Goal: Feedback & Contribution: Leave review/rating

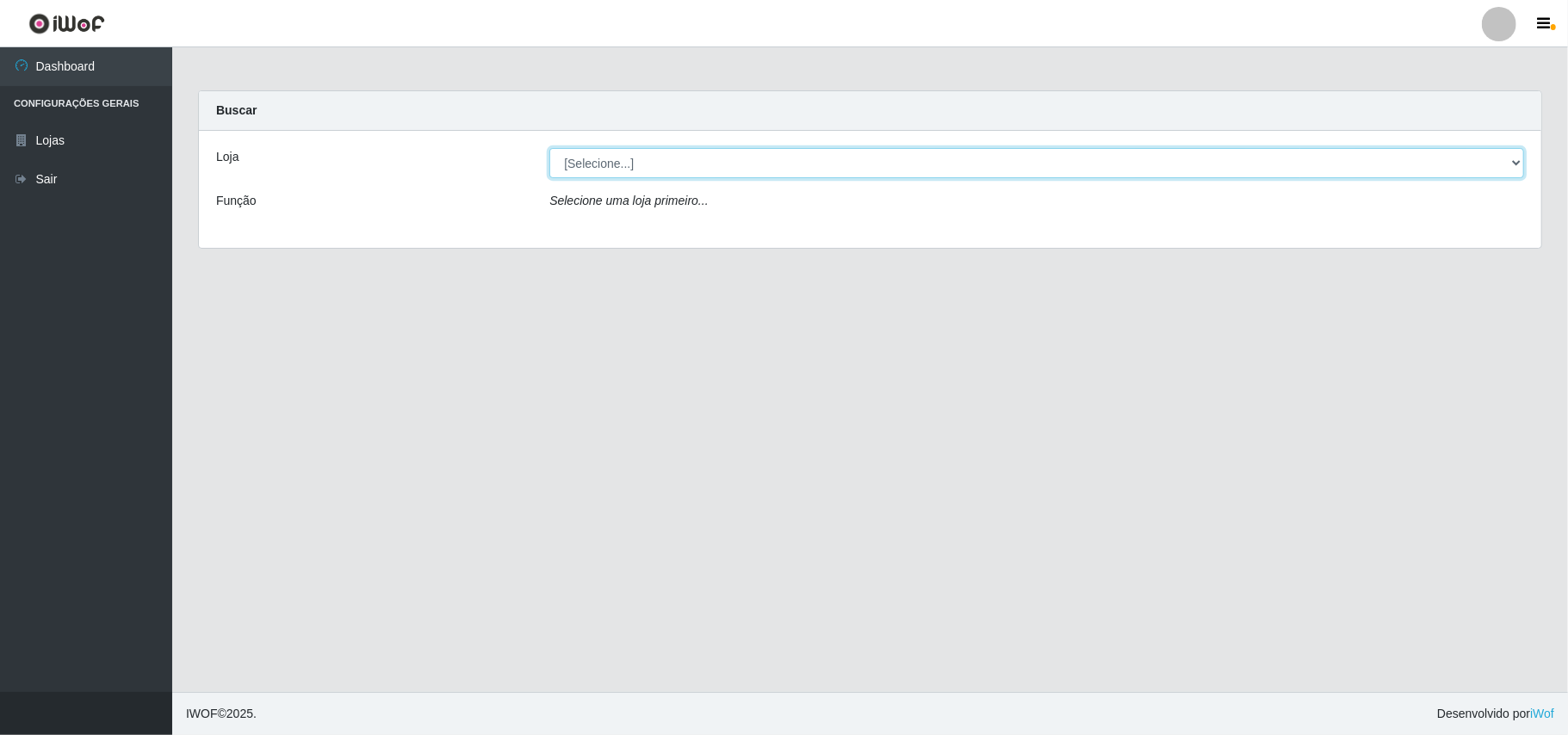
click at [1515, 167] on select "[Selecione...] Bemais Supermercados - B11 Manaíra" at bounding box center [1037, 164] width 975 height 30
select select "409"
click at [549, 149] on select "[Selecione...] Bemais Supermercados - B11 Manaíra" at bounding box center [1037, 164] width 975 height 30
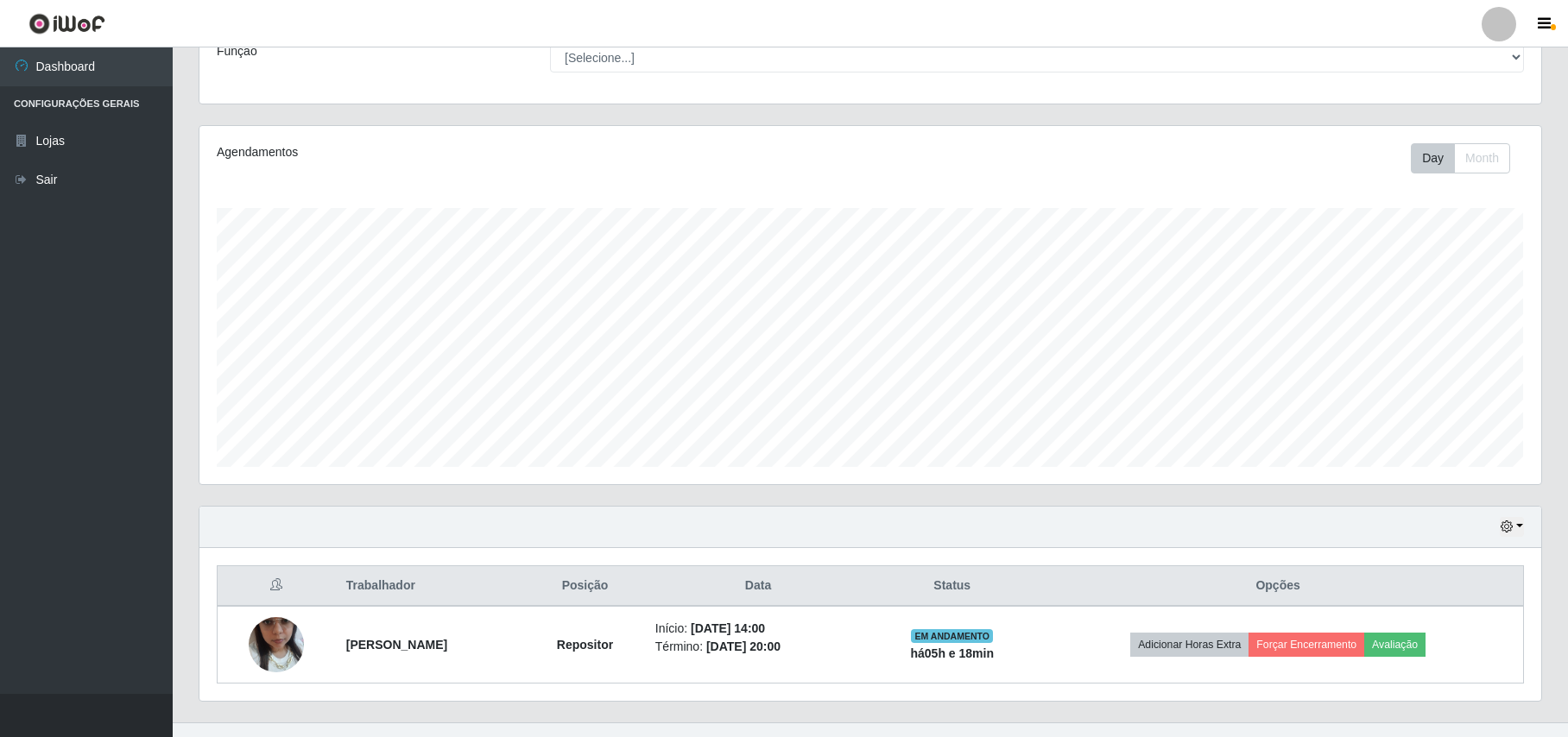
scroll to position [181, 0]
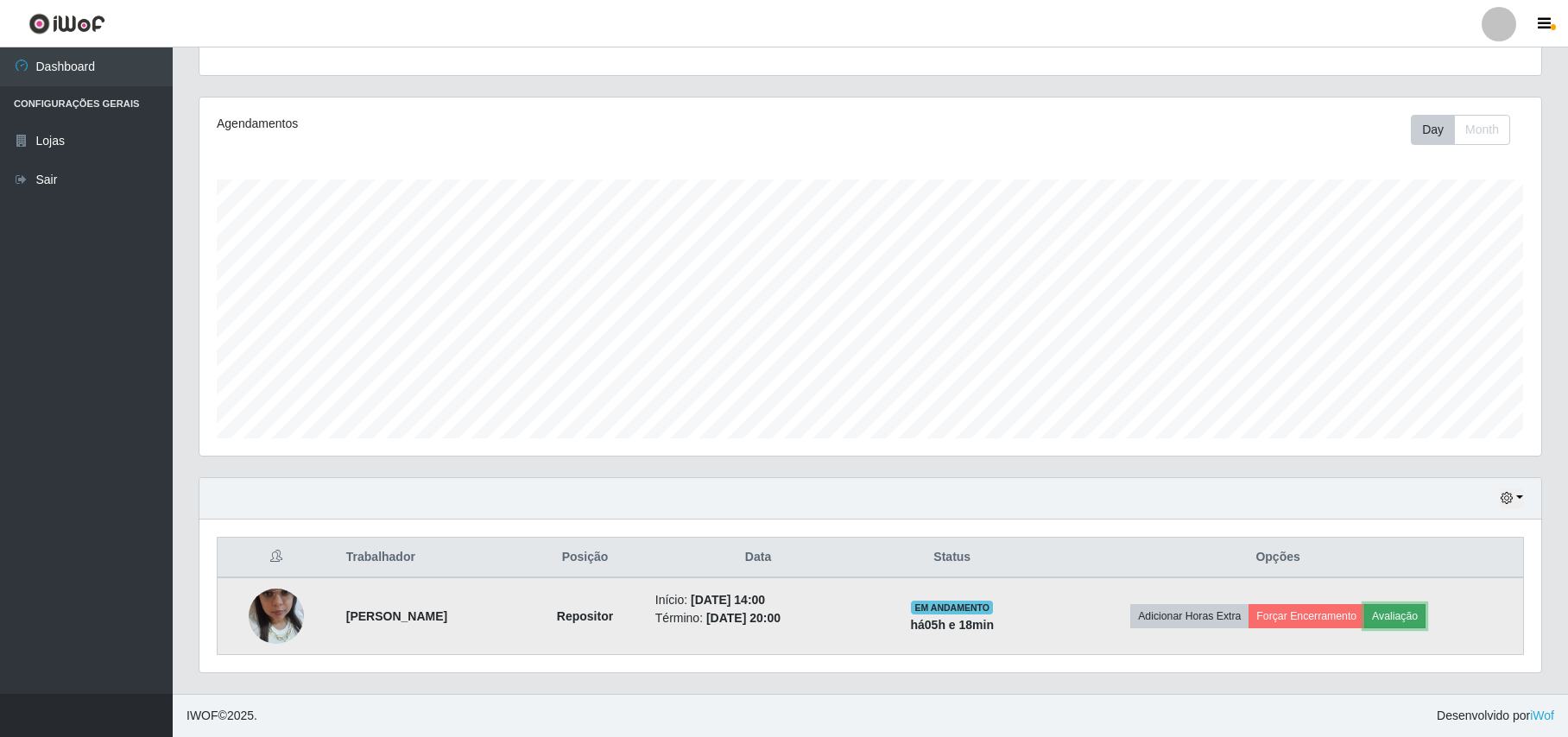
click at [1412, 622] on button "Avaliação" at bounding box center [1394, 616] width 62 height 24
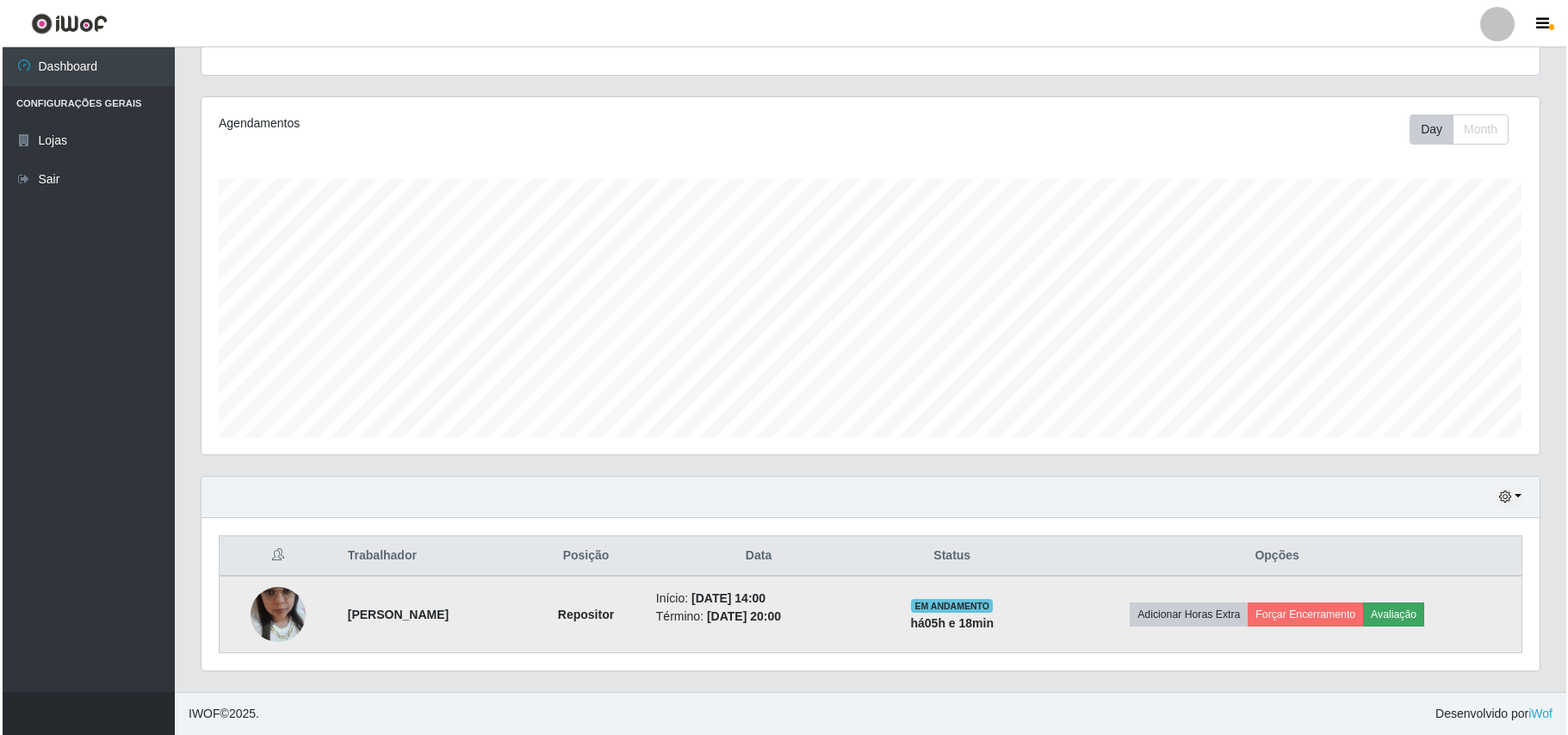
scroll to position [359, 1324]
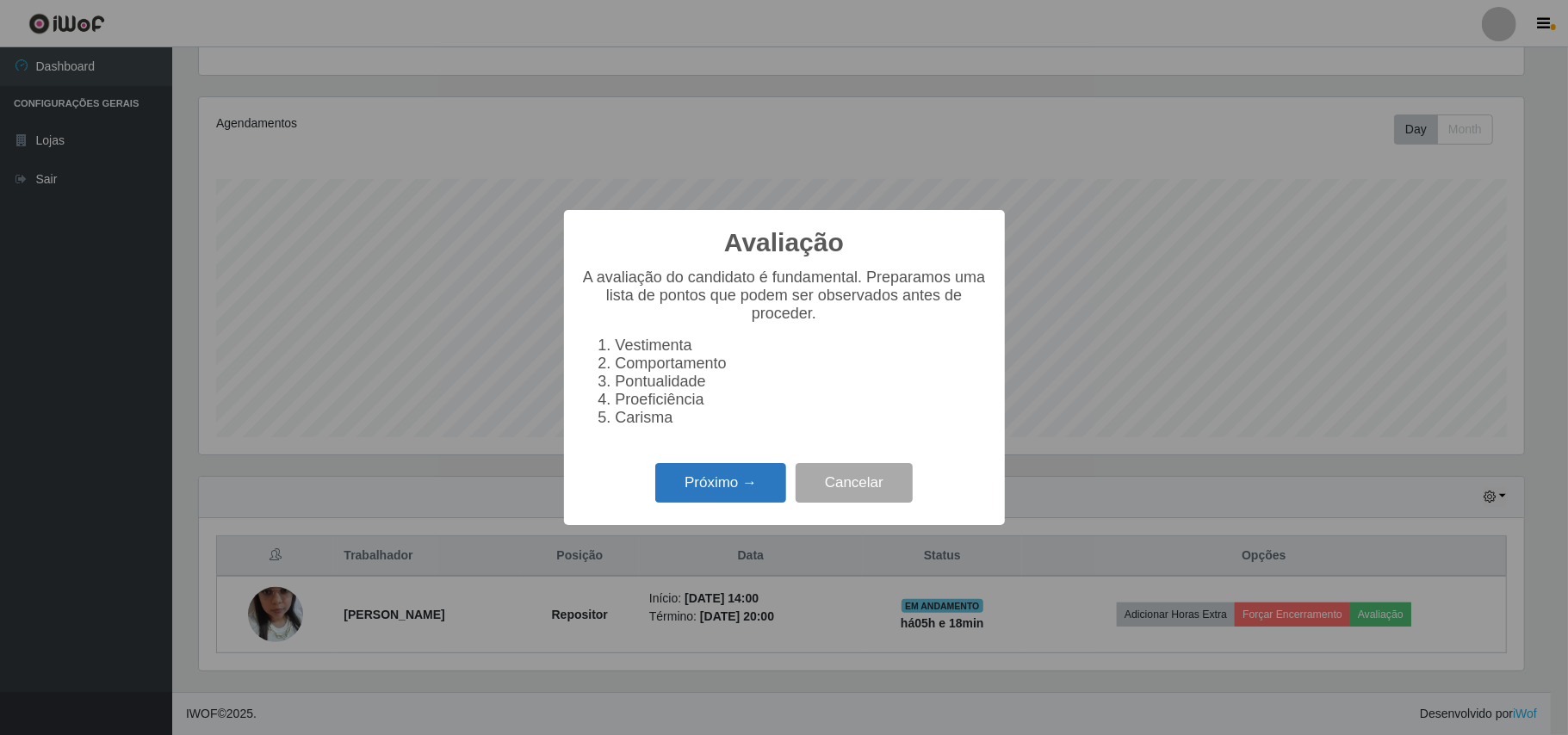
click at [734, 504] on button "Próximo →" at bounding box center [721, 483] width 131 height 41
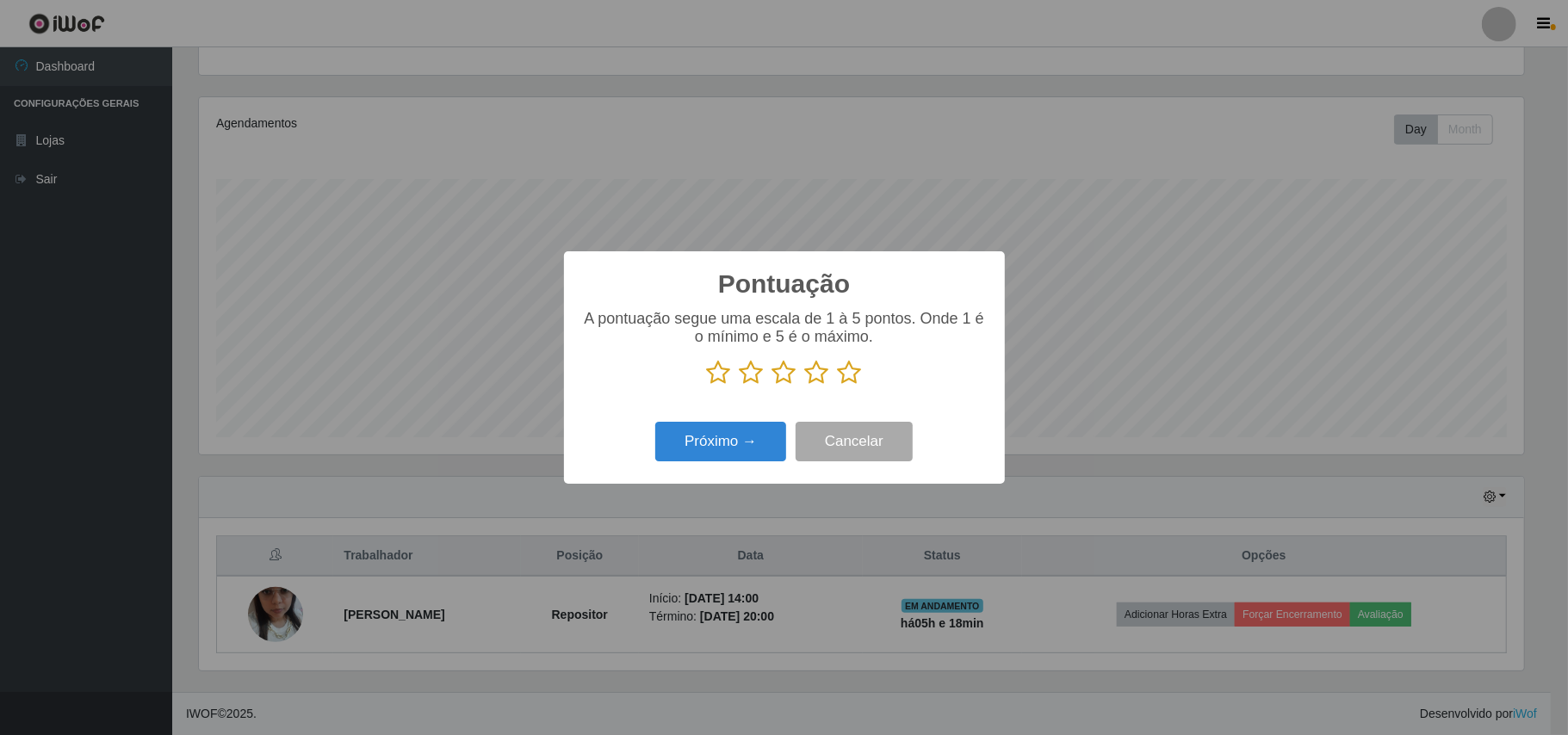
click at [848, 382] on icon at bounding box center [849, 373] width 24 height 26
click at [838, 386] on input "radio" at bounding box center [838, 386] width 0 height 0
click at [706, 437] on button "Próximo →" at bounding box center [721, 442] width 131 height 41
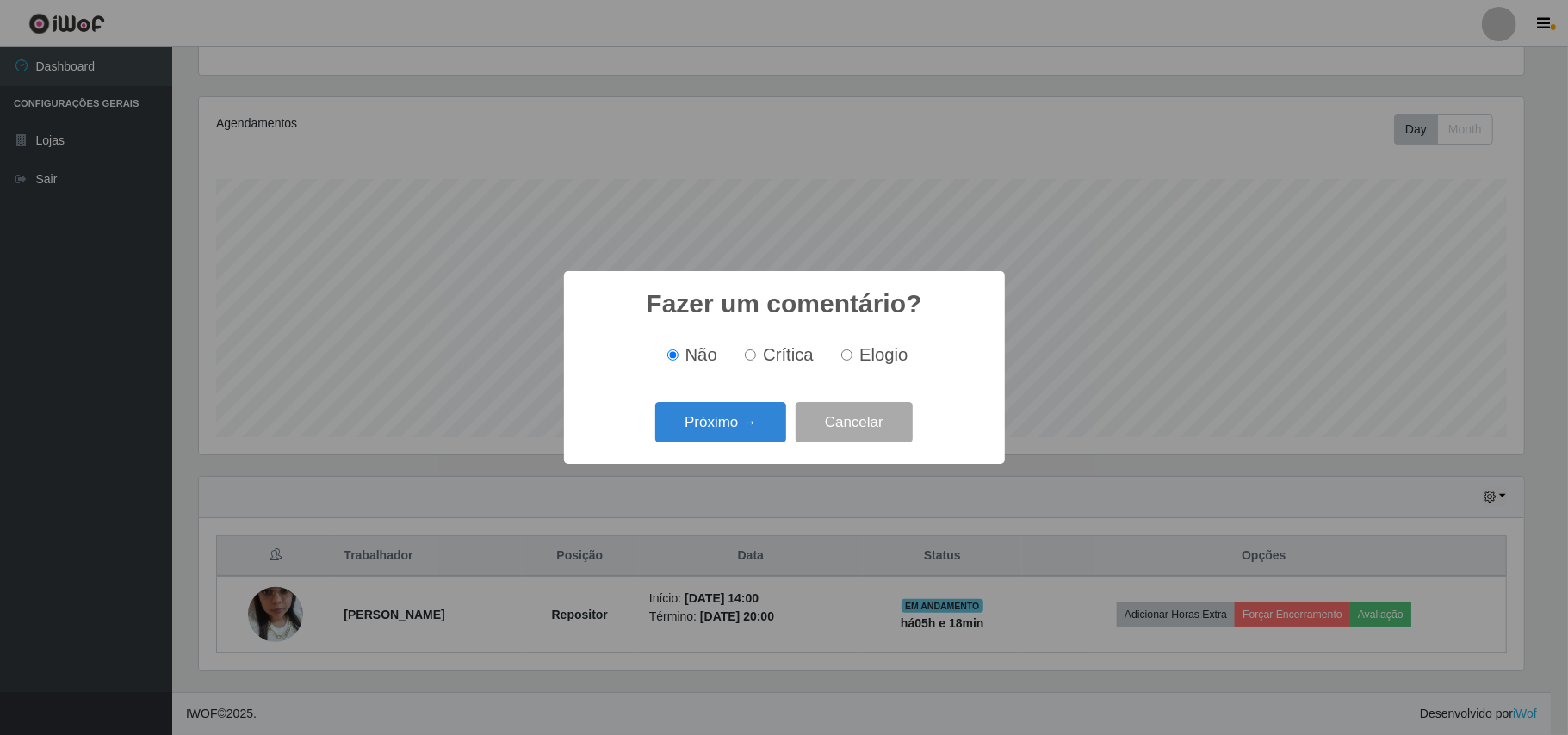
click at [864, 356] on span "Elogio" at bounding box center [883, 355] width 48 height 19
click at [852, 356] on input "Elogio" at bounding box center [846, 356] width 11 height 11
radio input "true"
click at [696, 424] on button "Próximo →" at bounding box center [721, 422] width 131 height 41
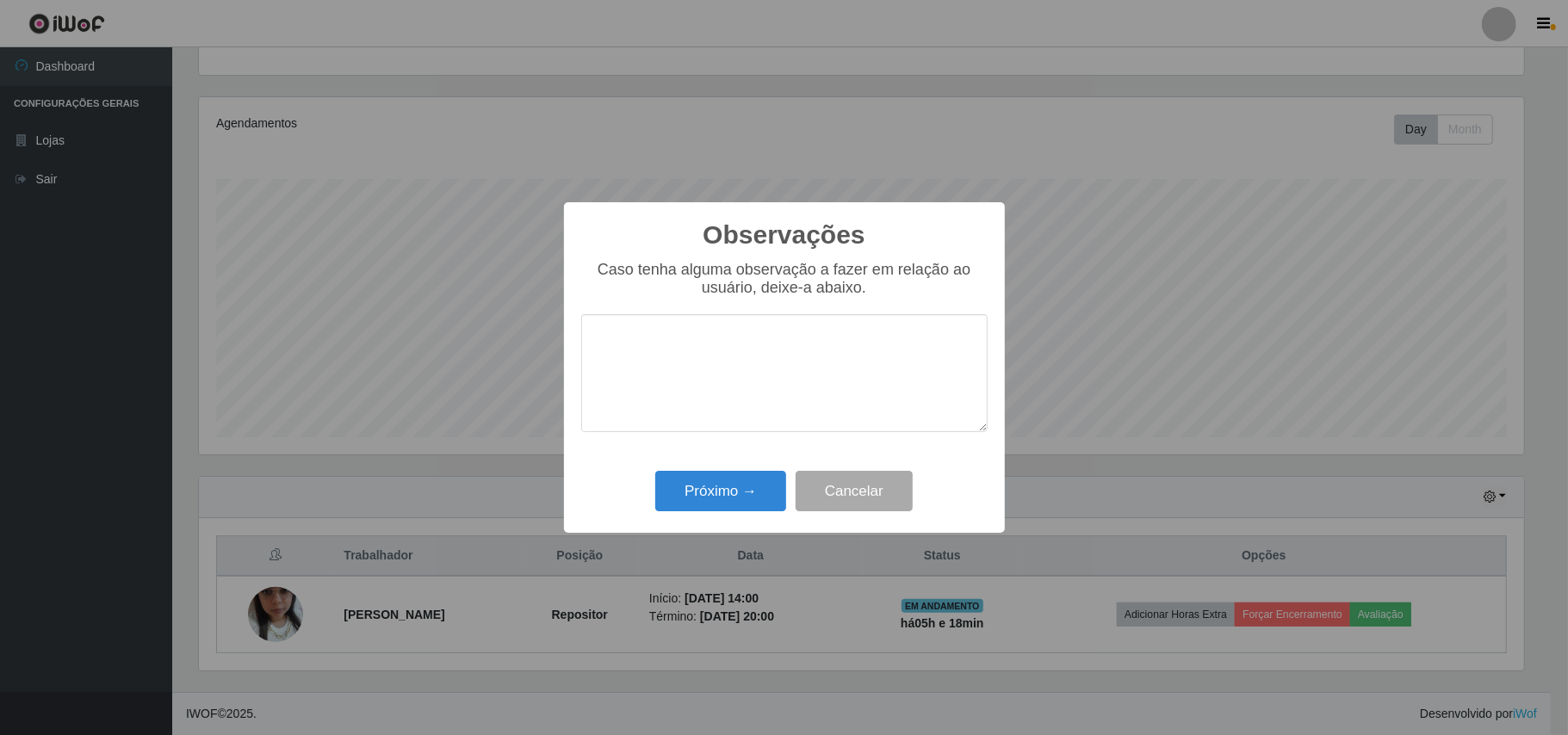
click at [820, 372] on textarea at bounding box center [784, 373] width 407 height 118
type textarea "OTIMO TRABALHO."
click at [704, 491] on button "Próximo →" at bounding box center [721, 491] width 131 height 41
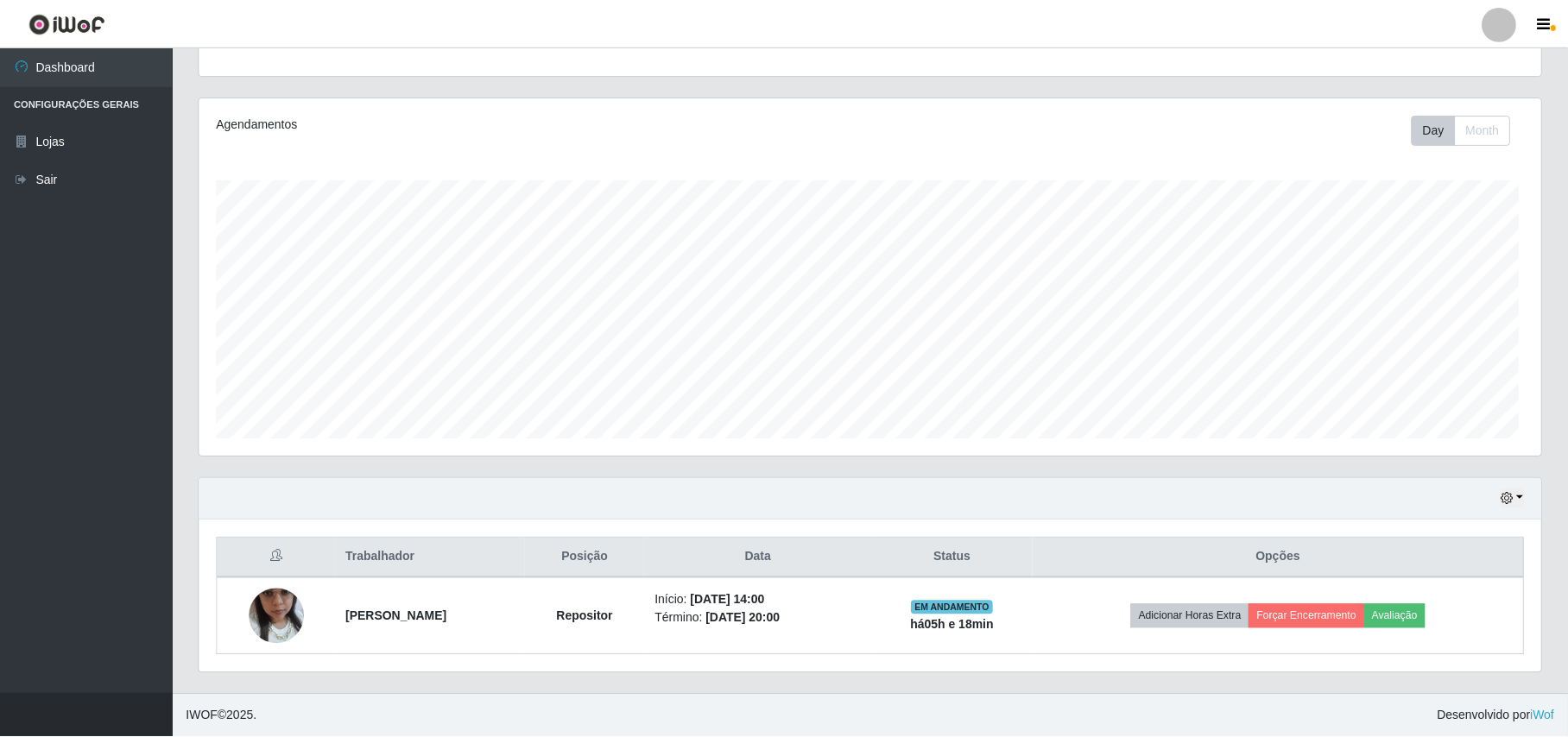
scroll to position [359, 1341]
click at [1514, 497] on button "button" at bounding box center [1511, 498] width 24 height 20
click at [1466, 361] on button "1 dia" at bounding box center [1456, 359] width 137 height 36
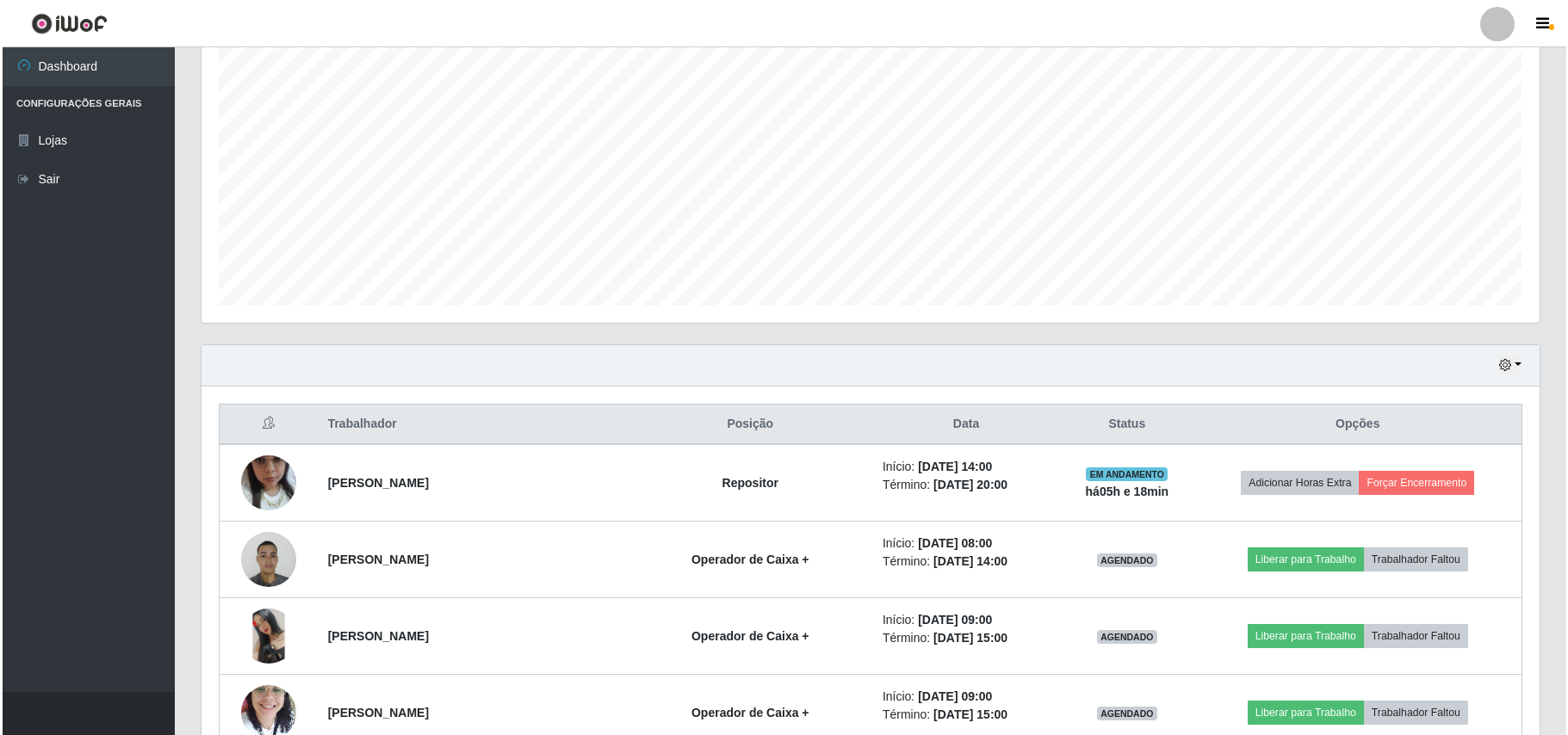
scroll to position [640, 0]
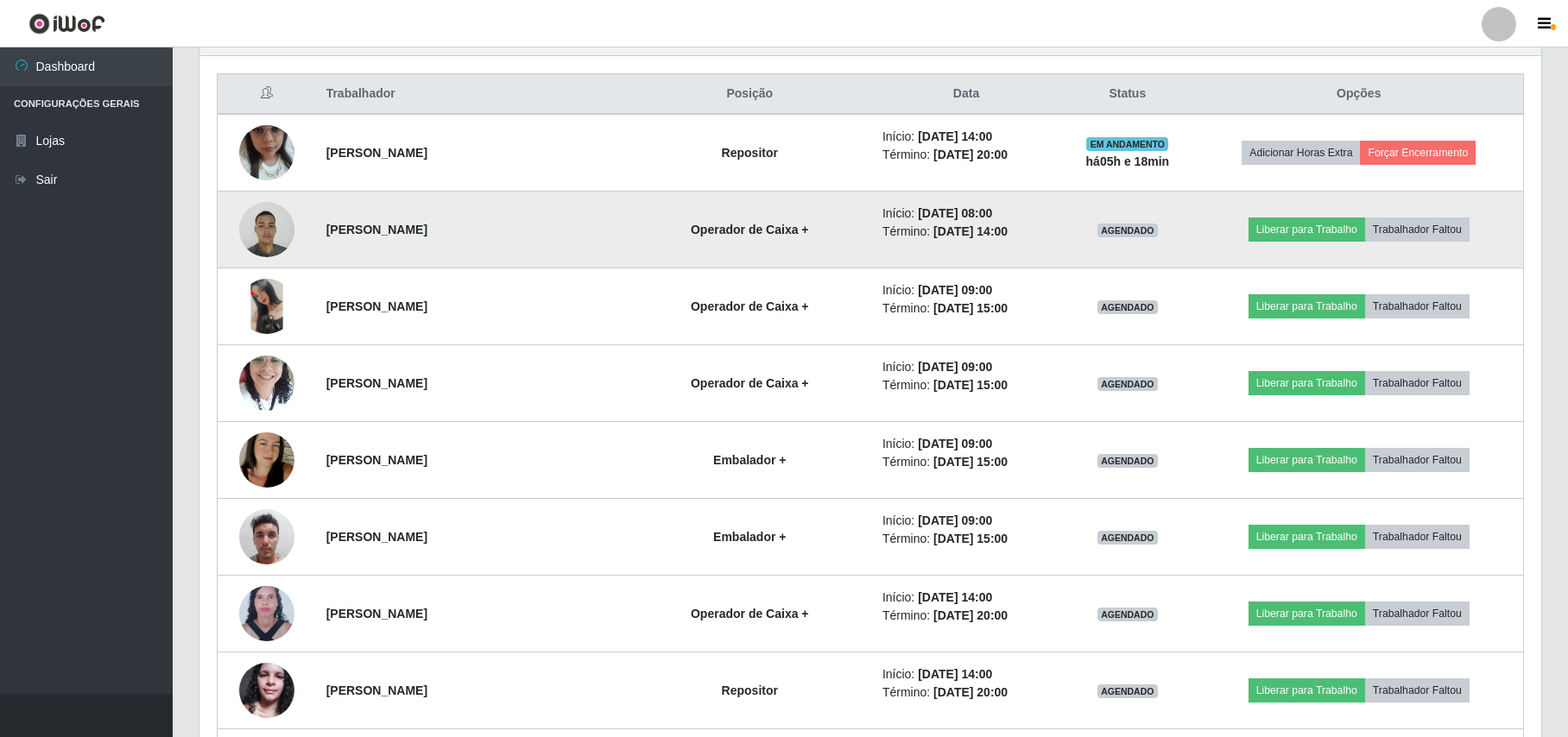
click at [277, 238] on img at bounding box center [267, 229] width 55 height 73
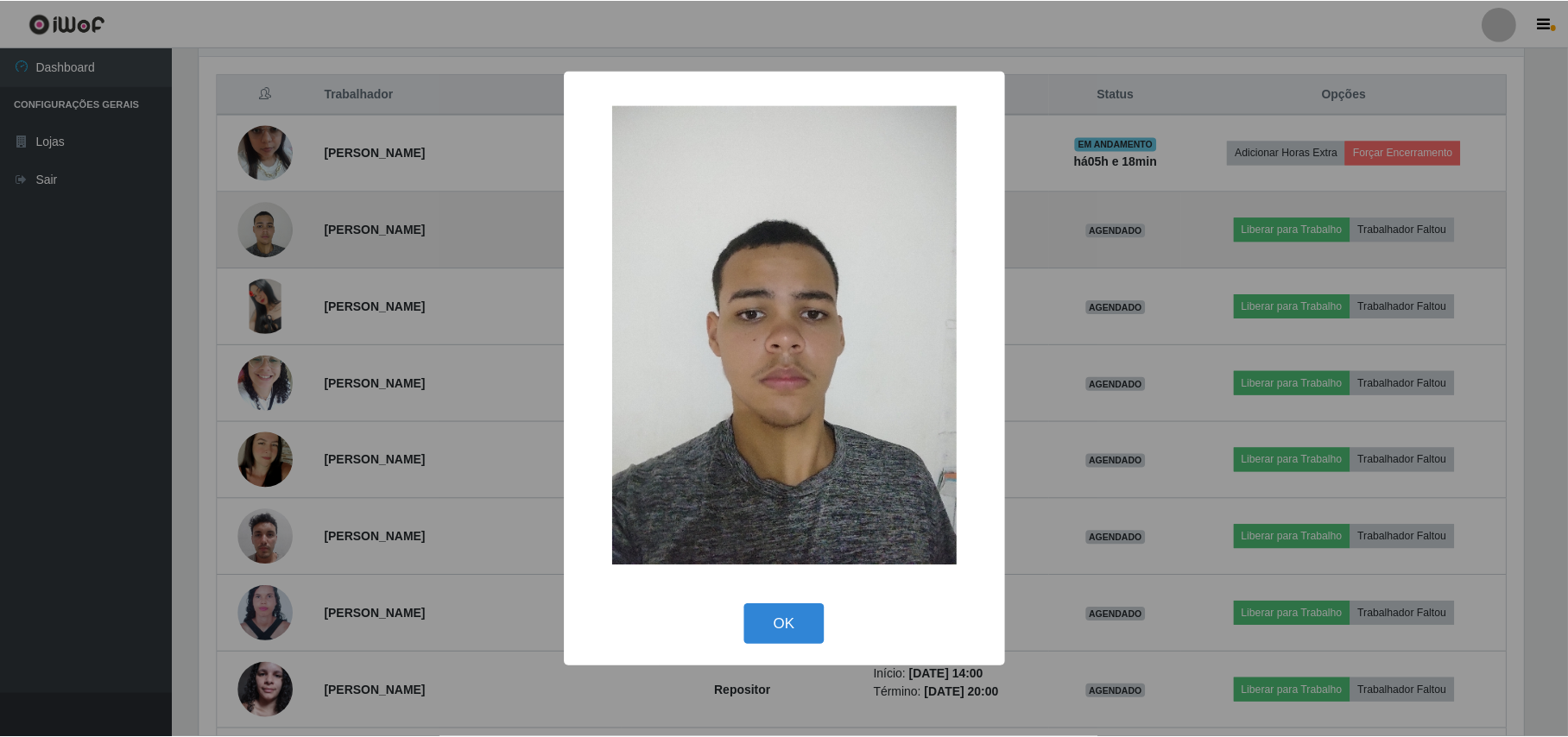
scroll to position [359, 1328]
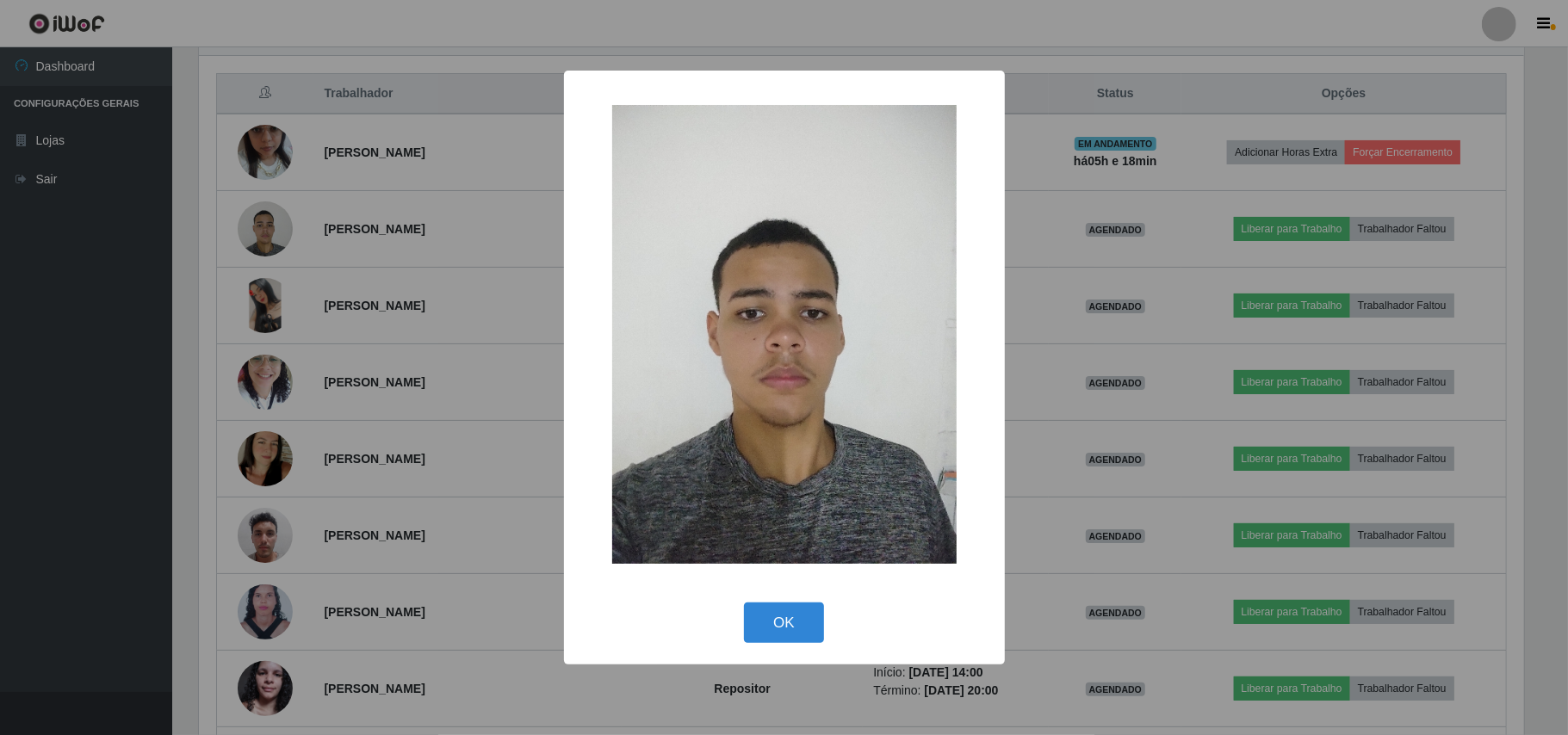
click at [166, 239] on div "× OK Cancel" at bounding box center [784, 367] width 1568 height 735
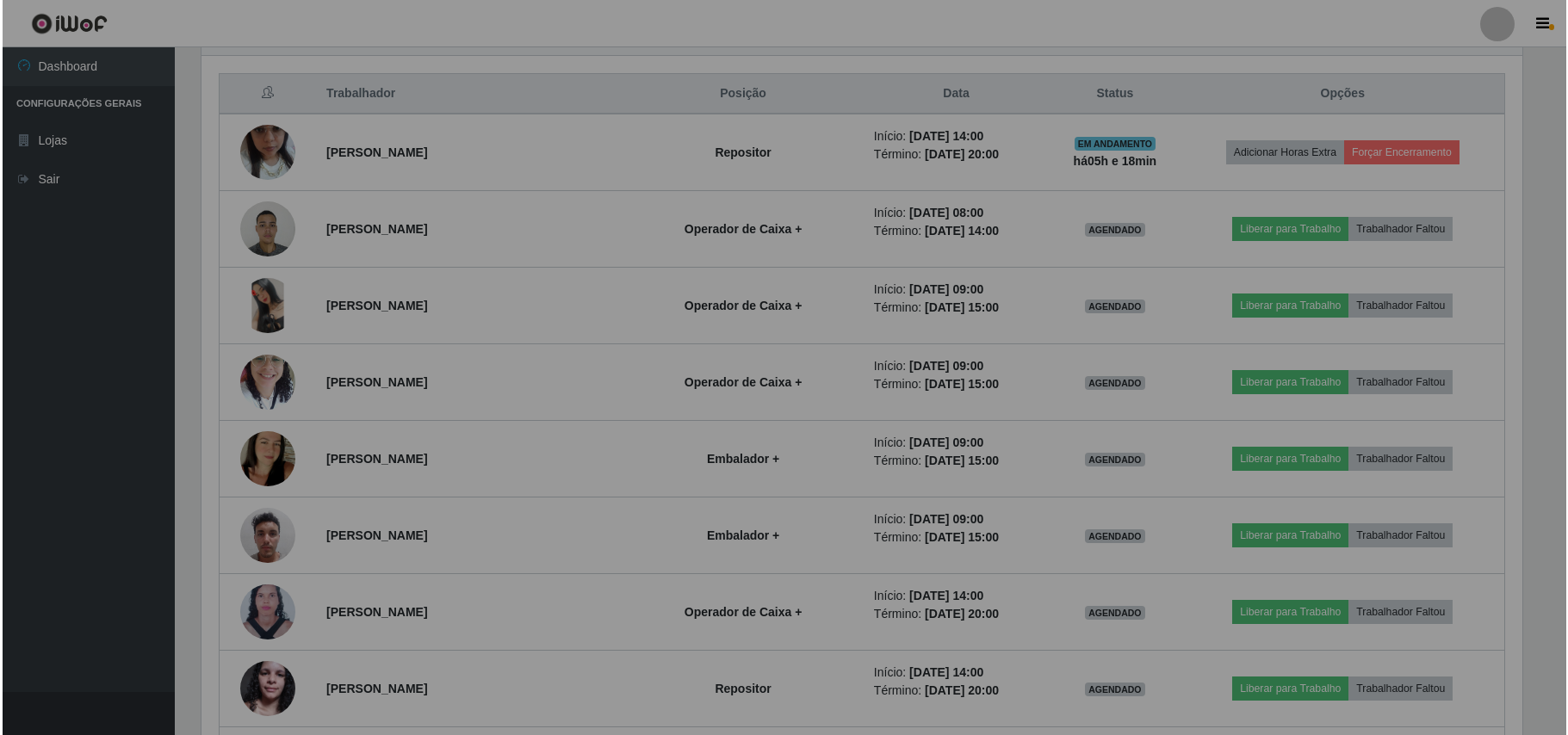
scroll to position [359, 1337]
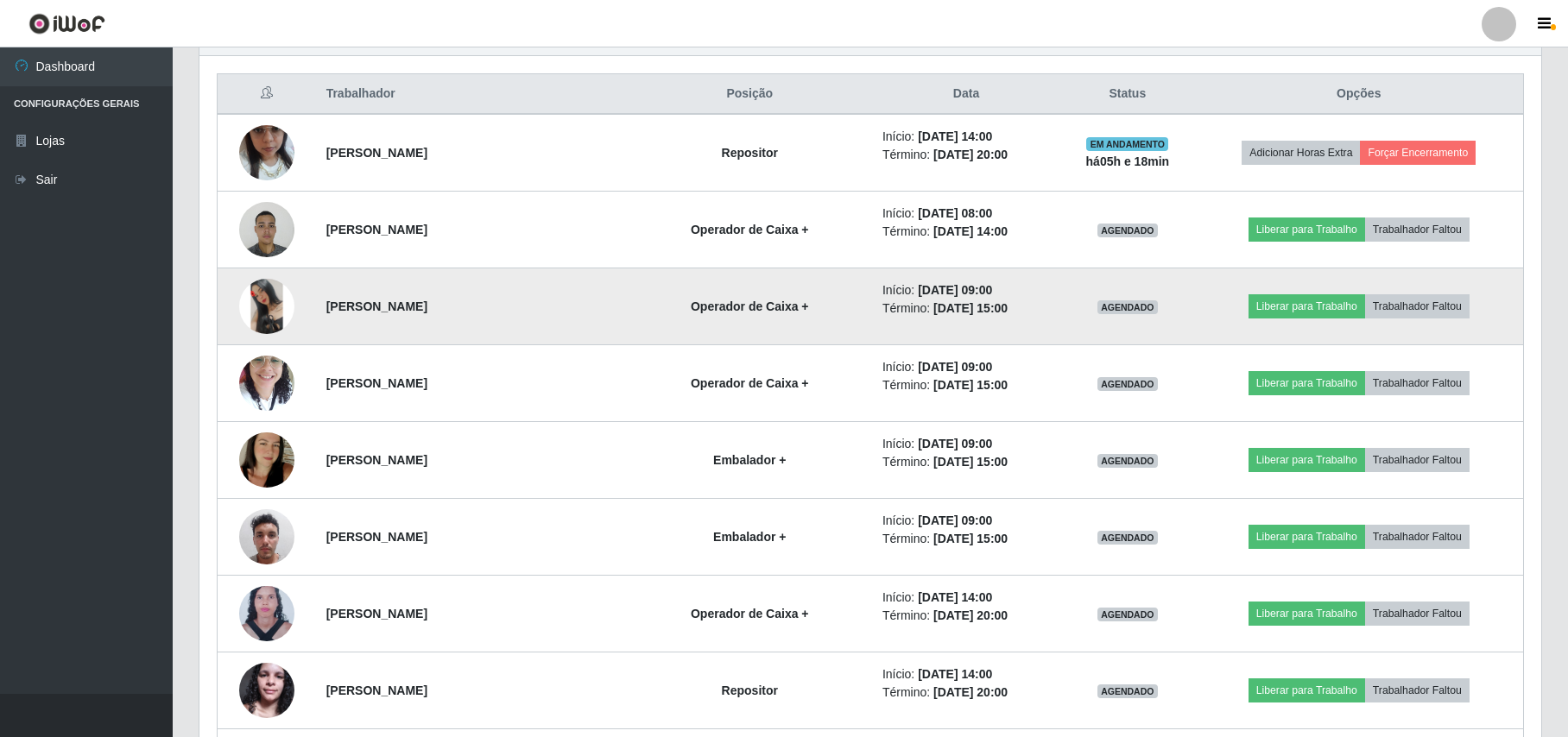
click at [254, 314] on img at bounding box center [267, 306] width 55 height 55
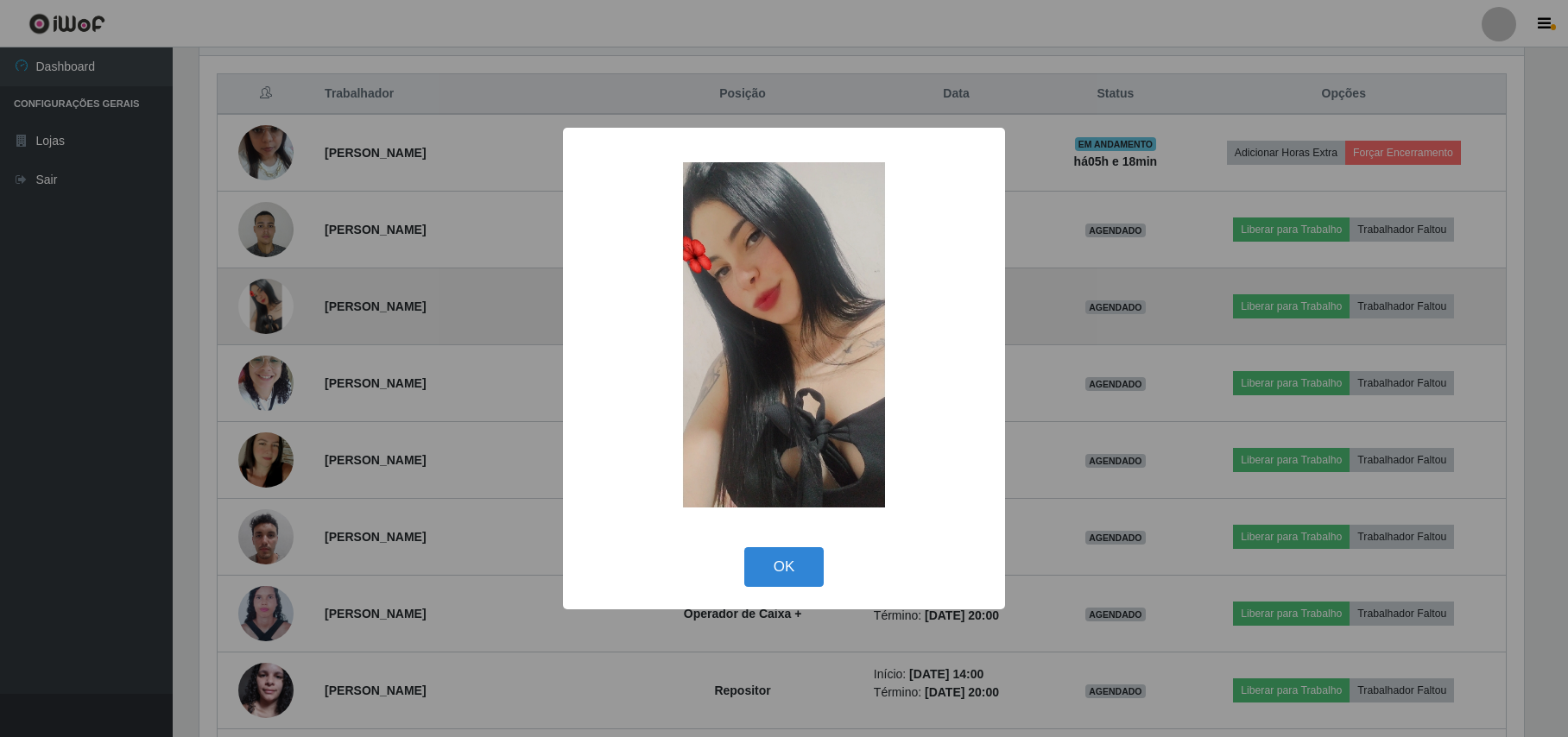
scroll to position [359, 1328]
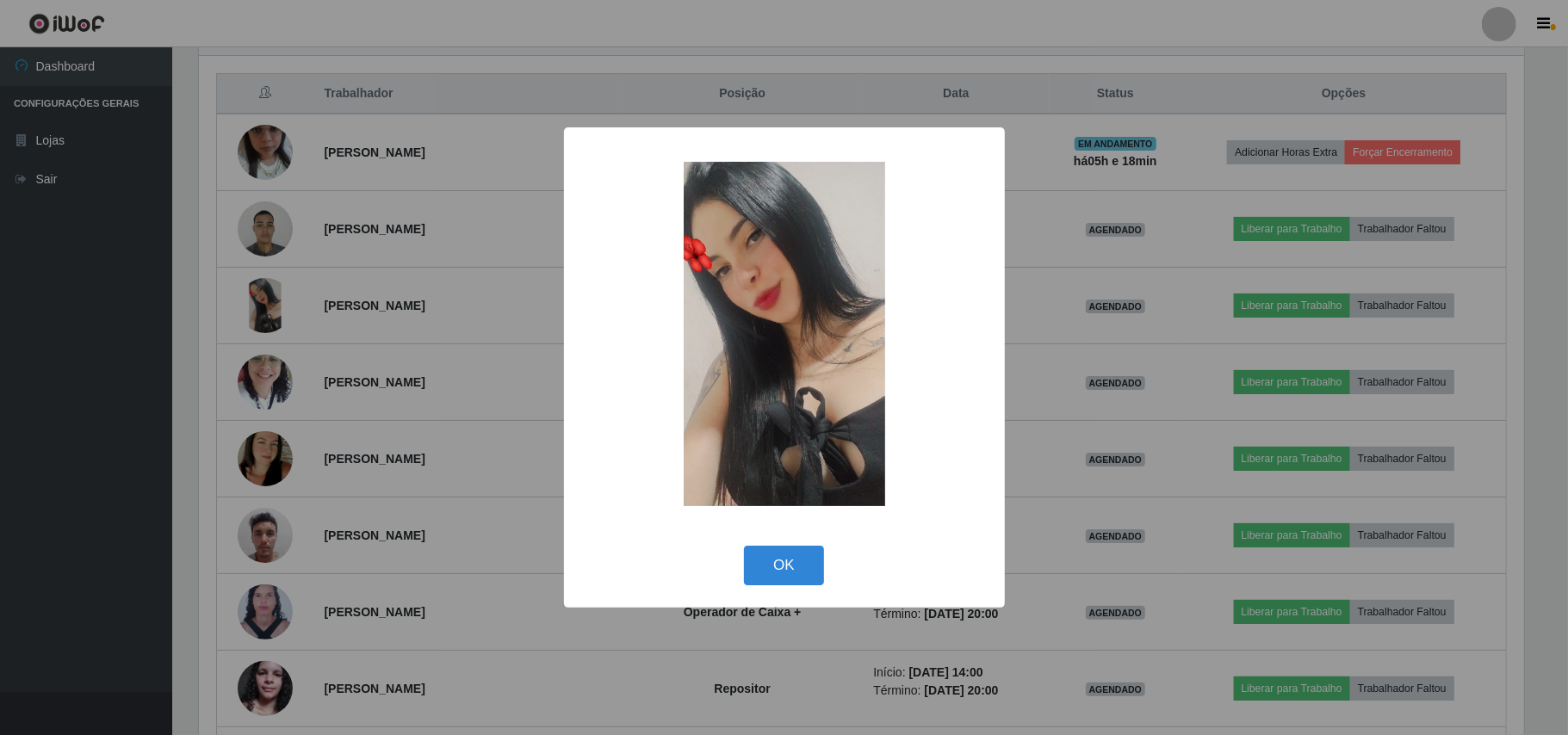
click at [220, 305] on div "× OK Cancel" at bounding box center [784, 367] width 1568 height 735
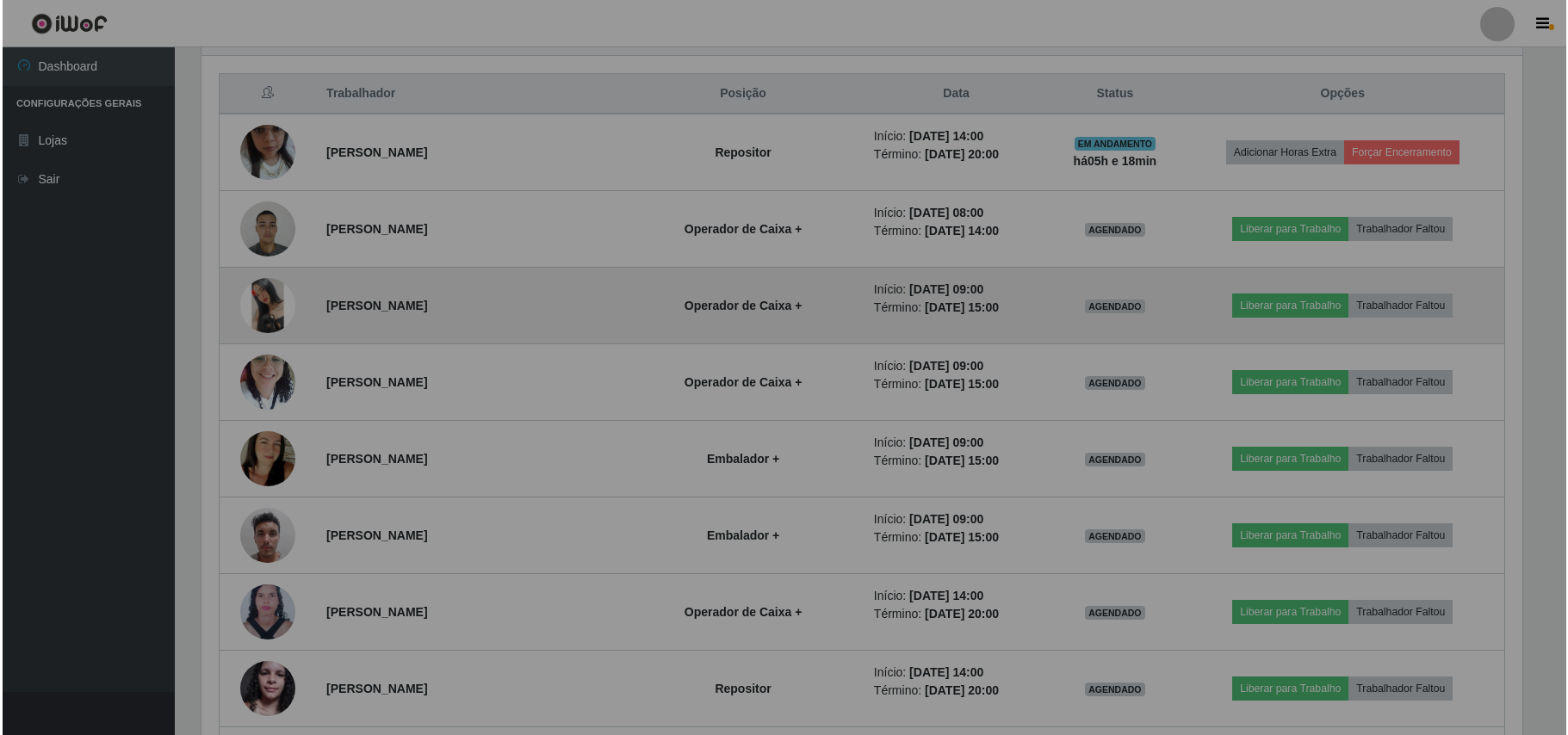
scroll to position [359, 1337]
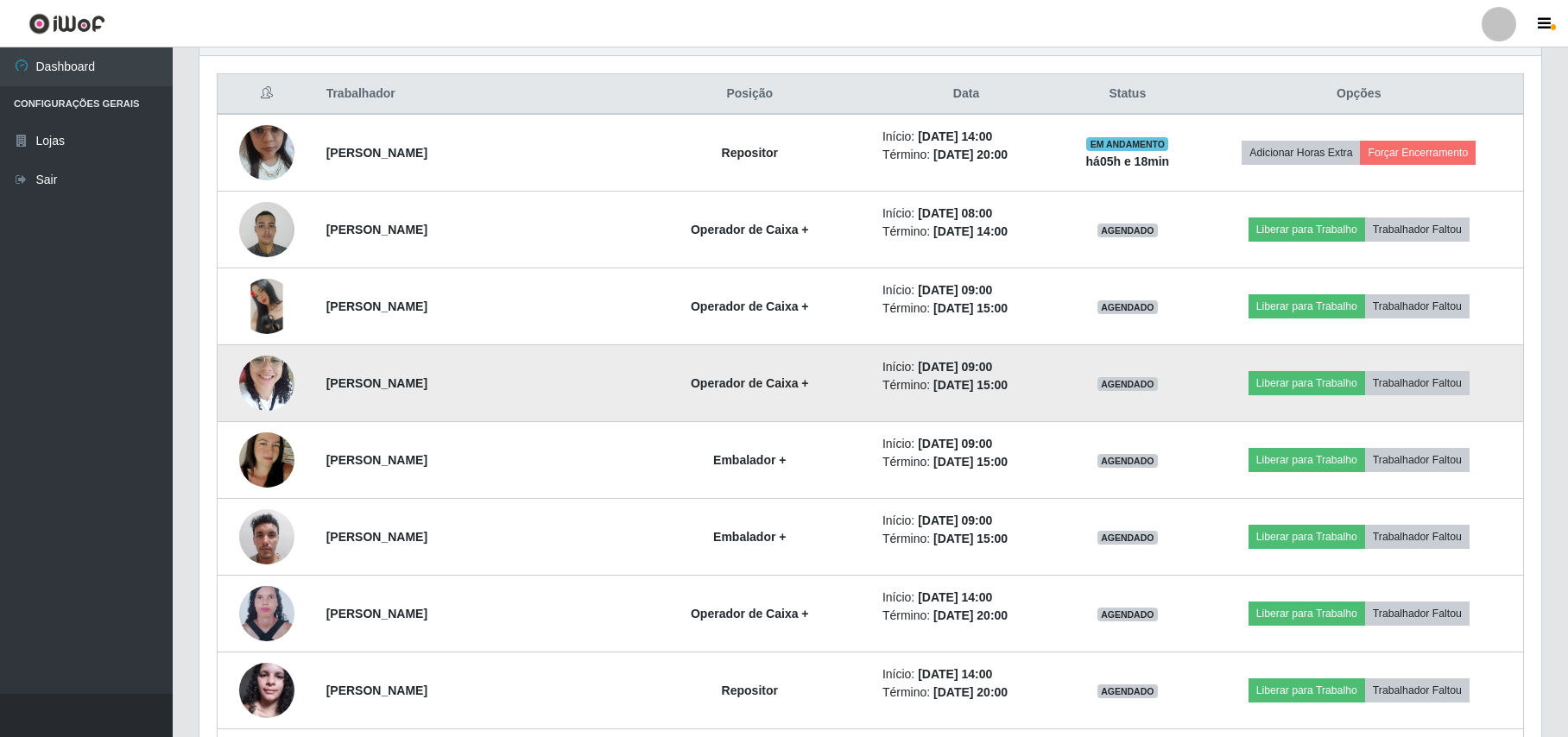
click at [249, 371] on img at bounding box center [267, 382] width 55 height 73
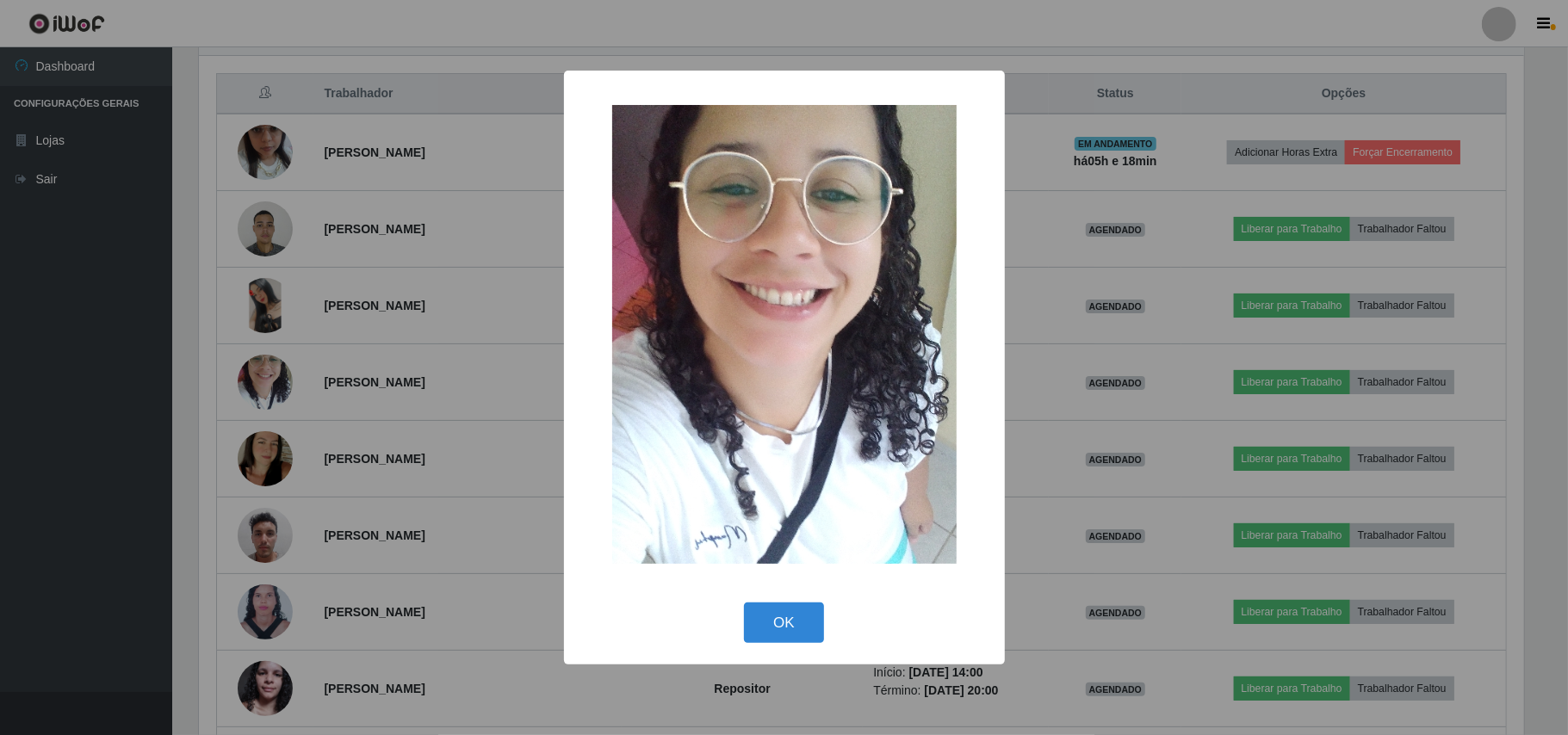
click at [203, 341] on div "× OK Cancel" at bounding box center [784, 367] width 1568 height 735
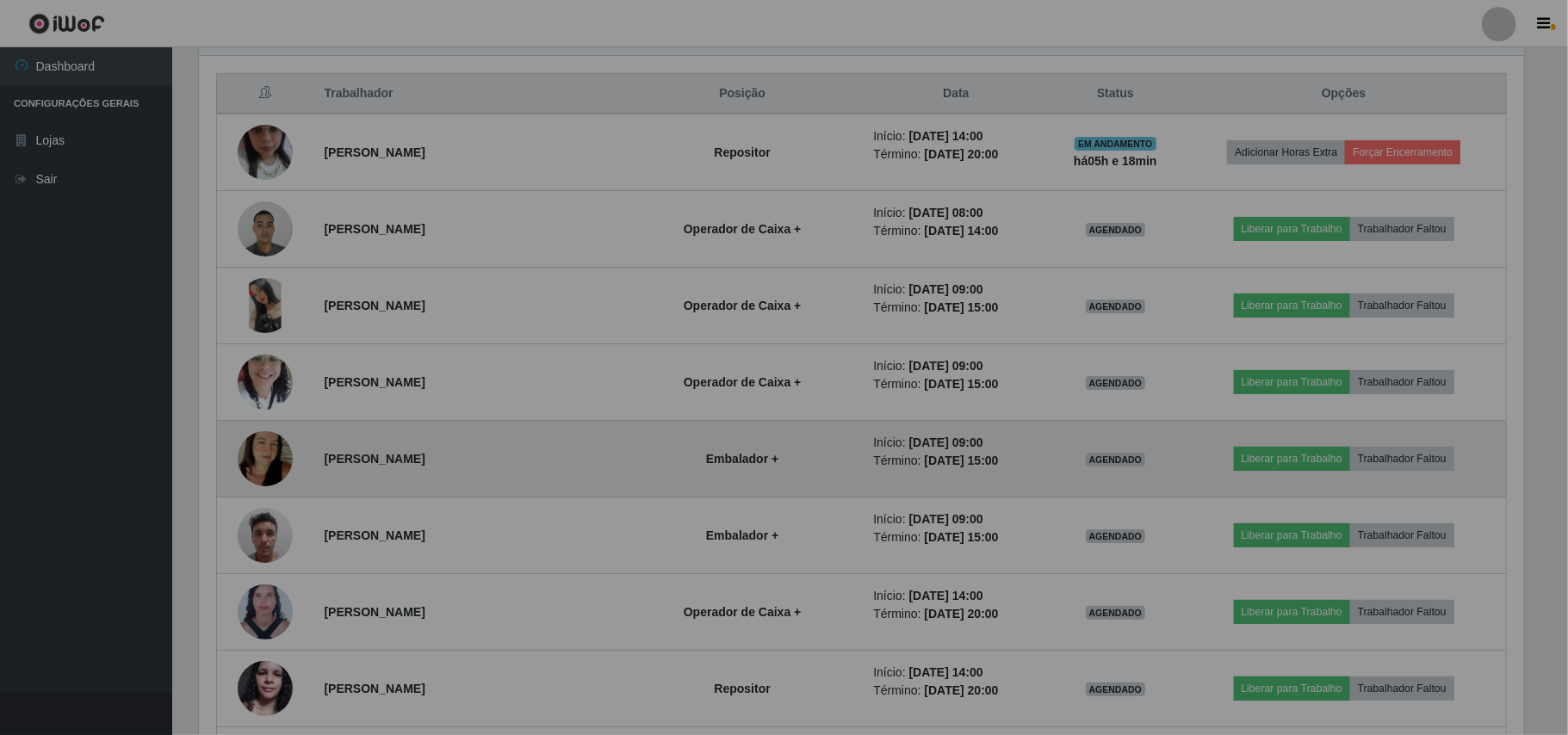
scroll to position [359, 1337]
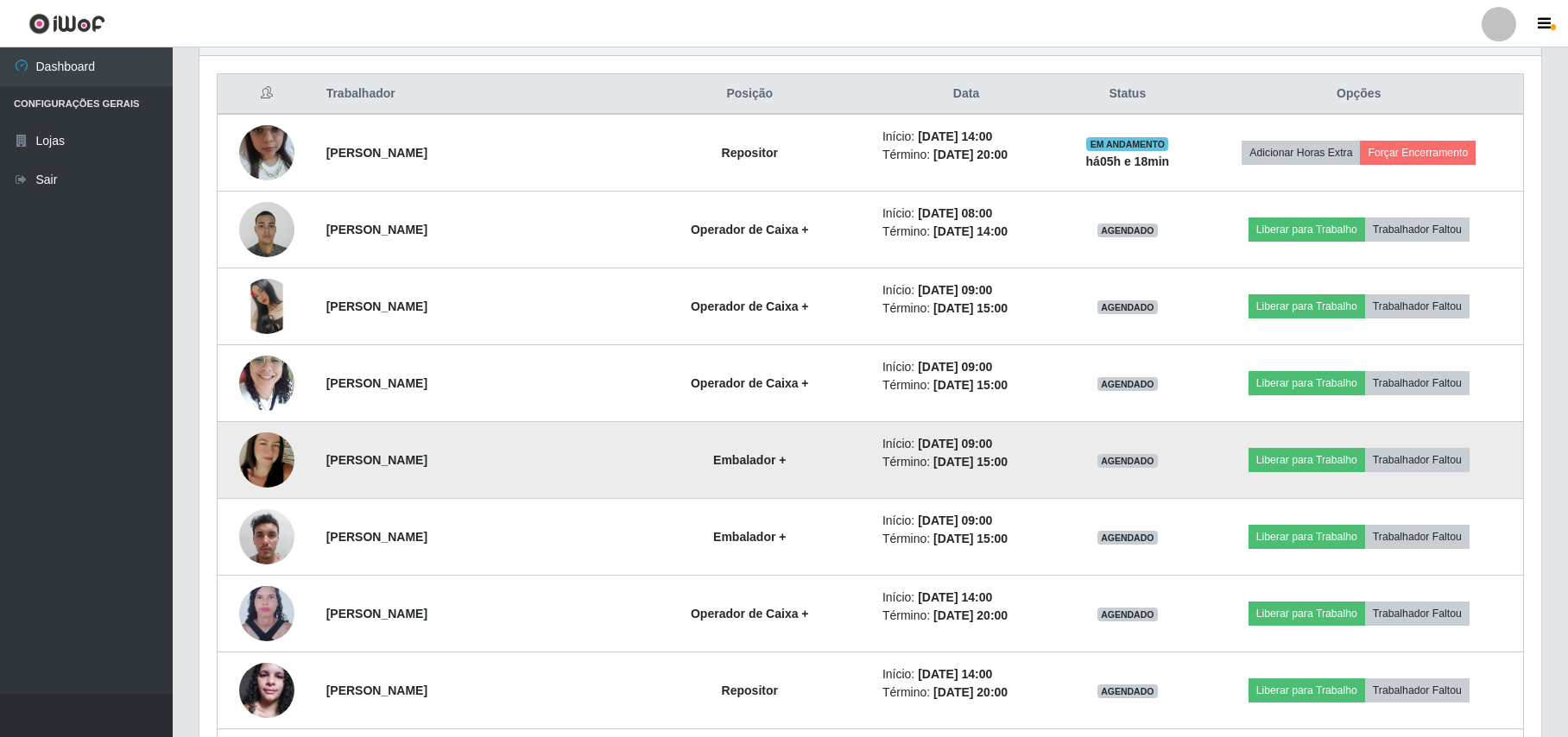
click at [271, 463] on img at bounding box center [267, 460] width 55 height 99
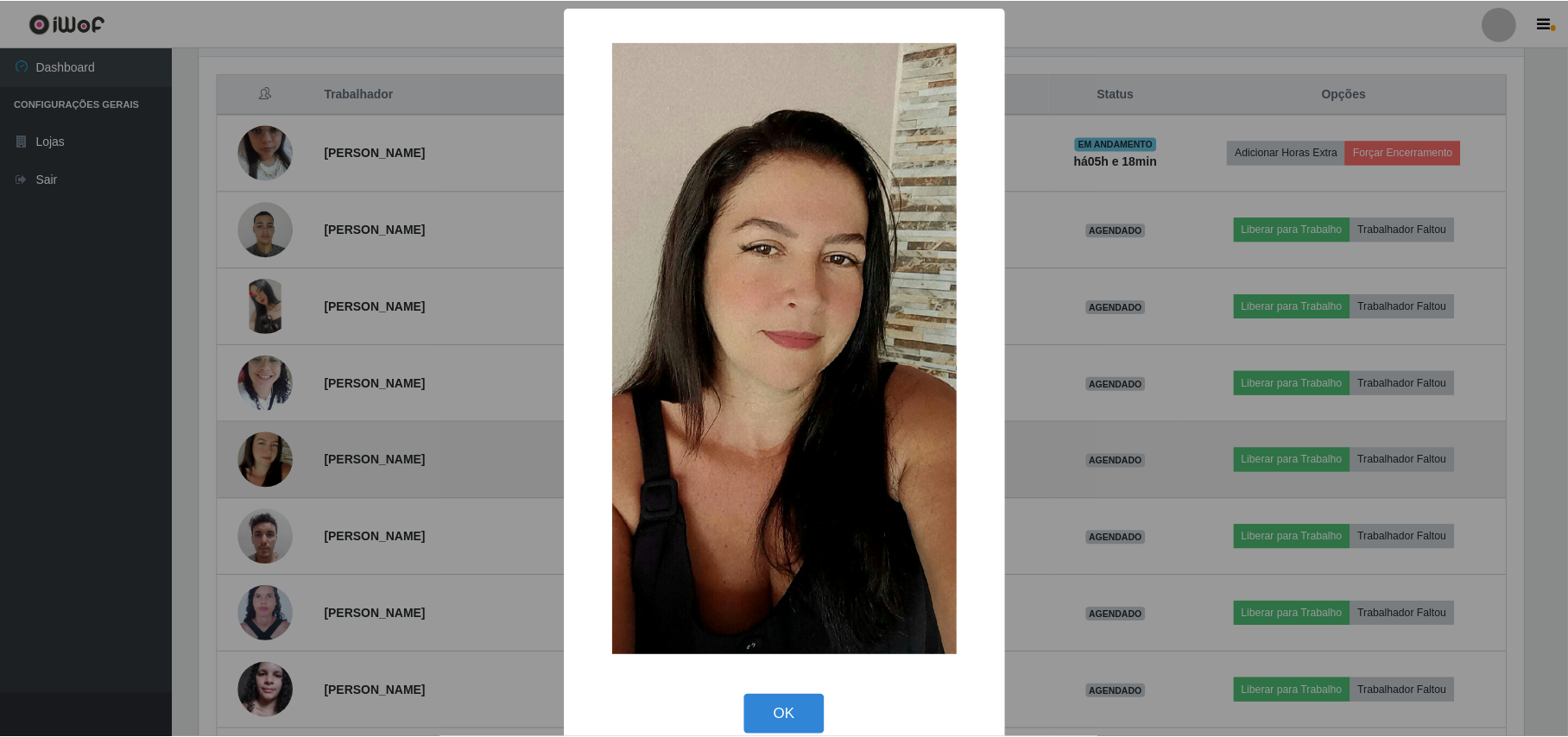
scroll to position [359, 1328]
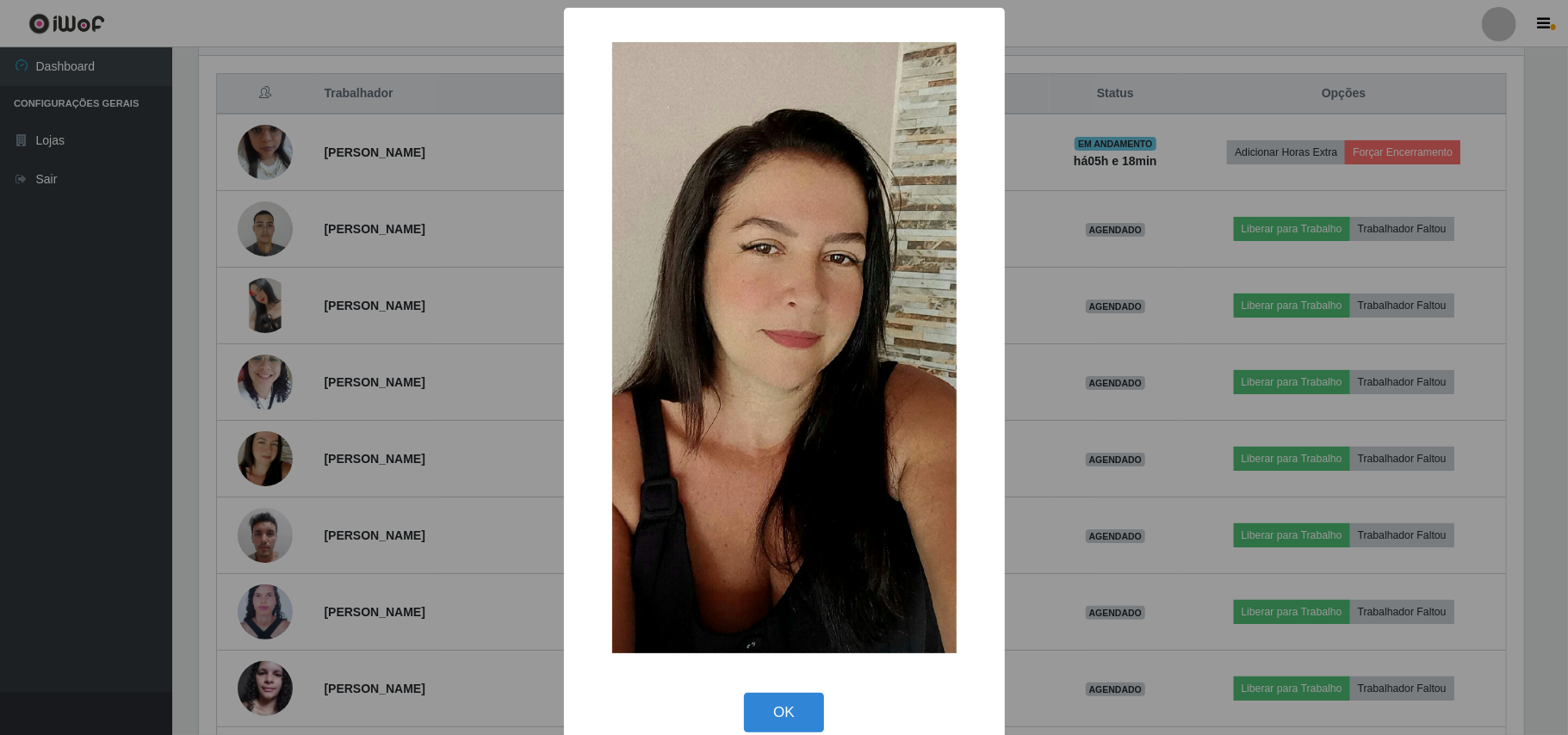
click at [222, 413] on div "× OK Cancel" at bounding box center [784, 367] width 1568 height 735
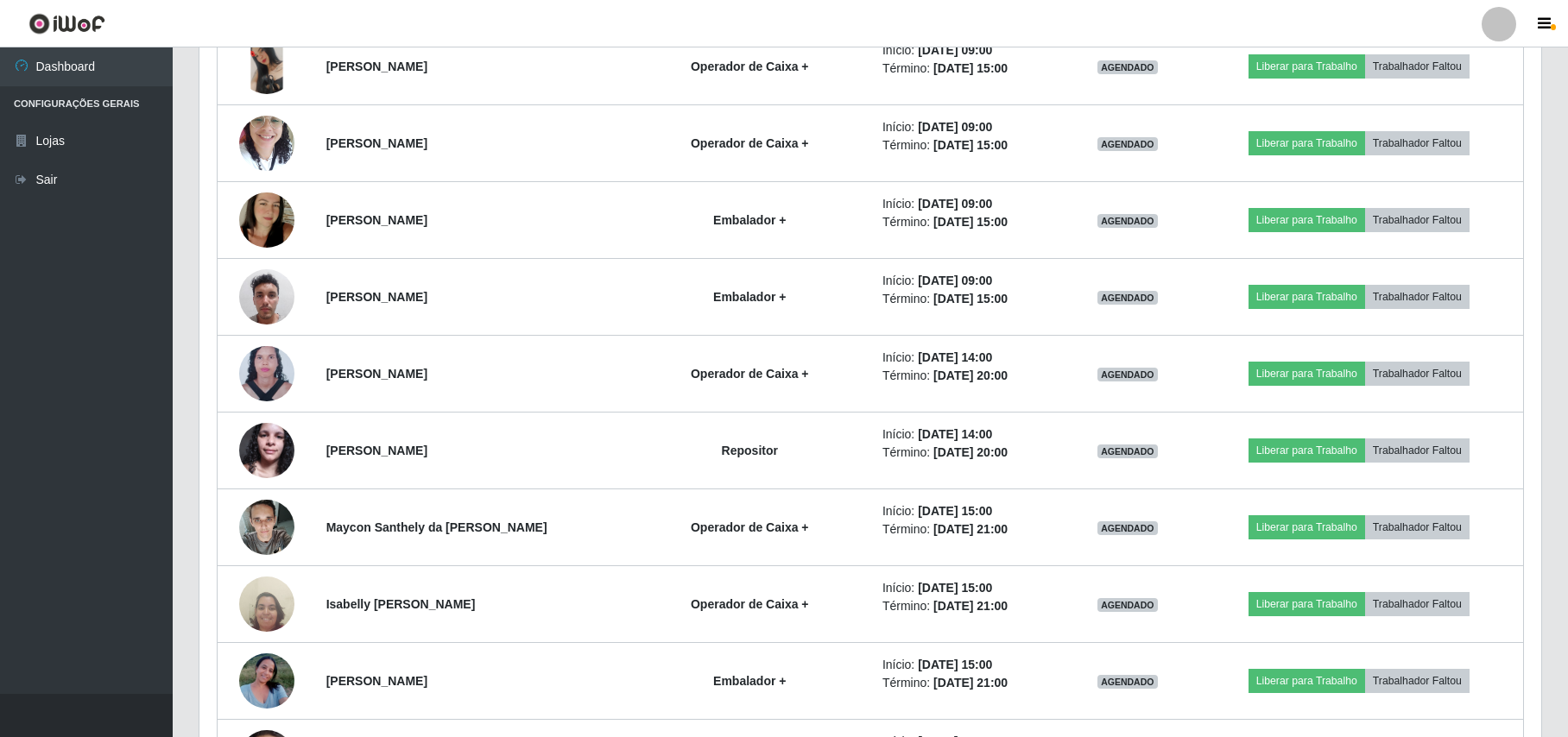
scroll to position [987, 0]
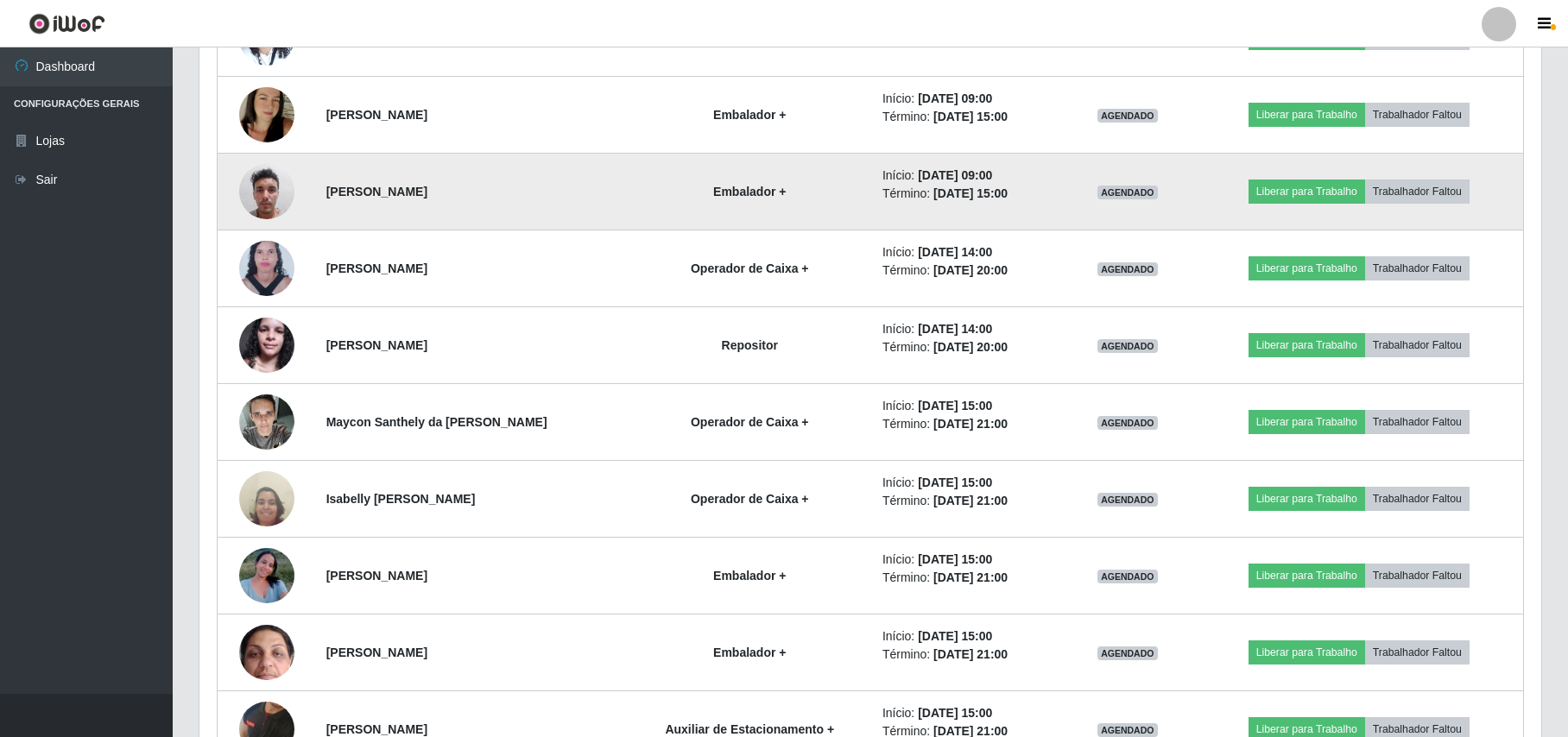
click at [263, 193] on img at bounding box center [267, 191] width 55 height 73
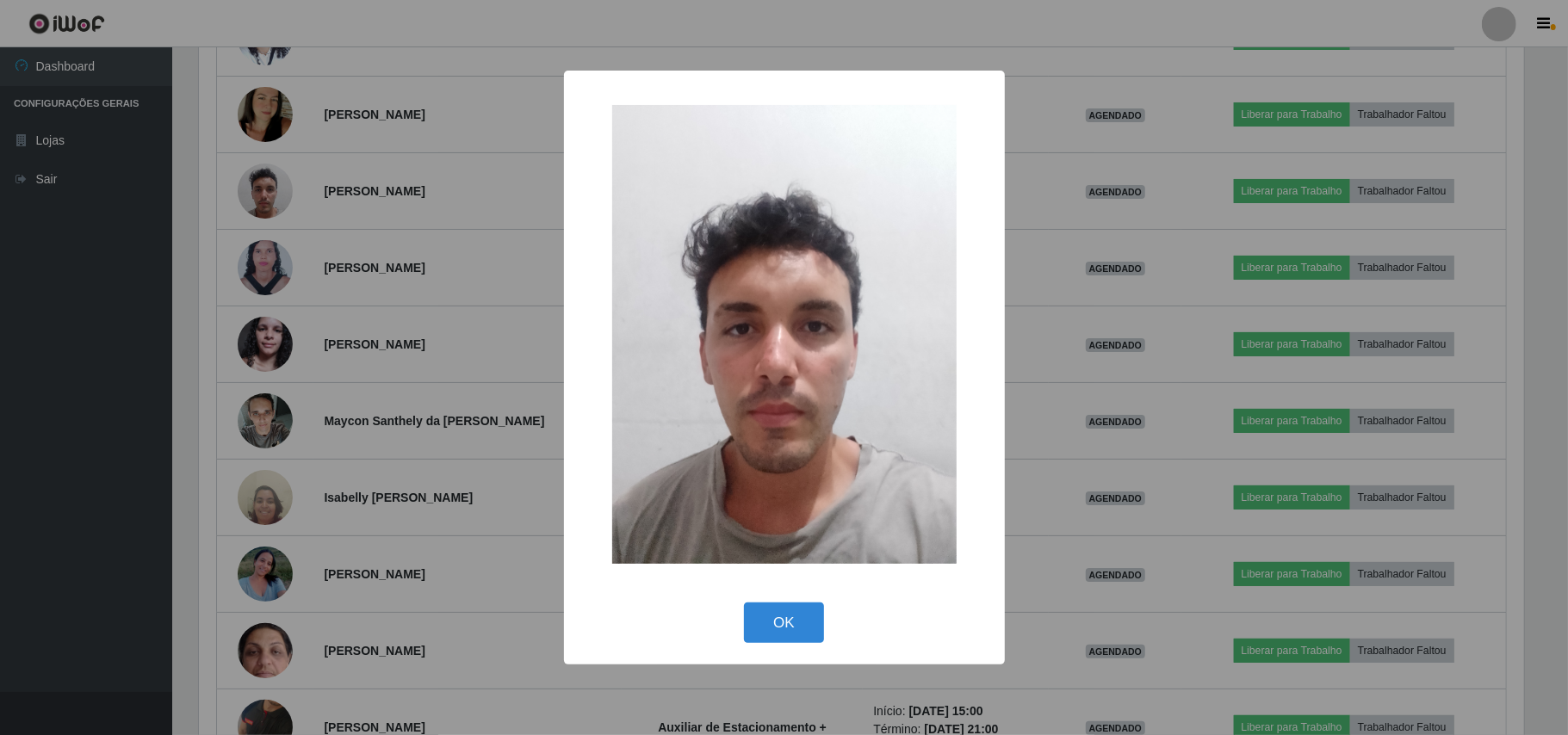
click at [212, 224] on div "× OK Cancel" at bounding box center [784, 367] width 1568 height 735
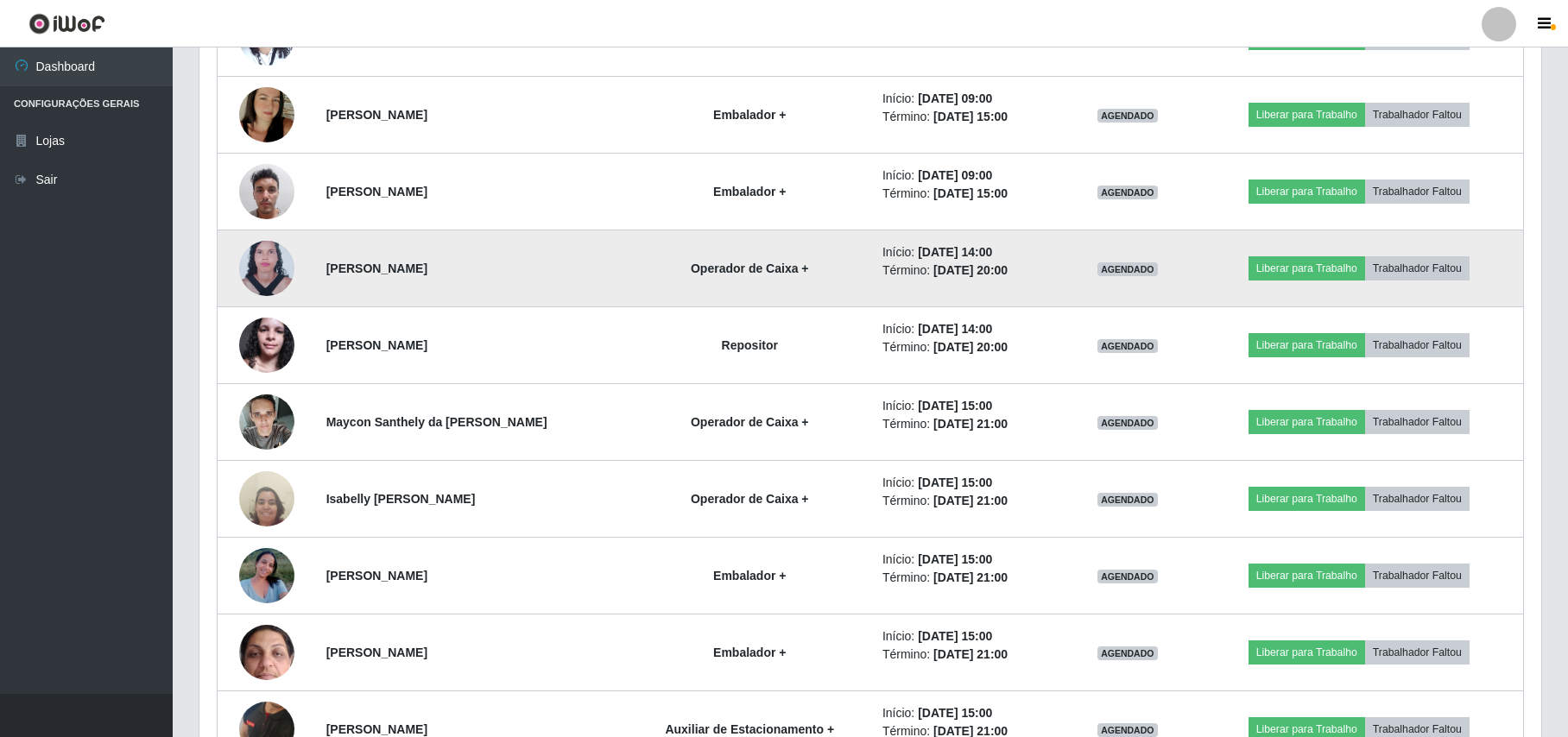
click at [267, 282] on img at bounding box center [267, 268] width 55 height 75
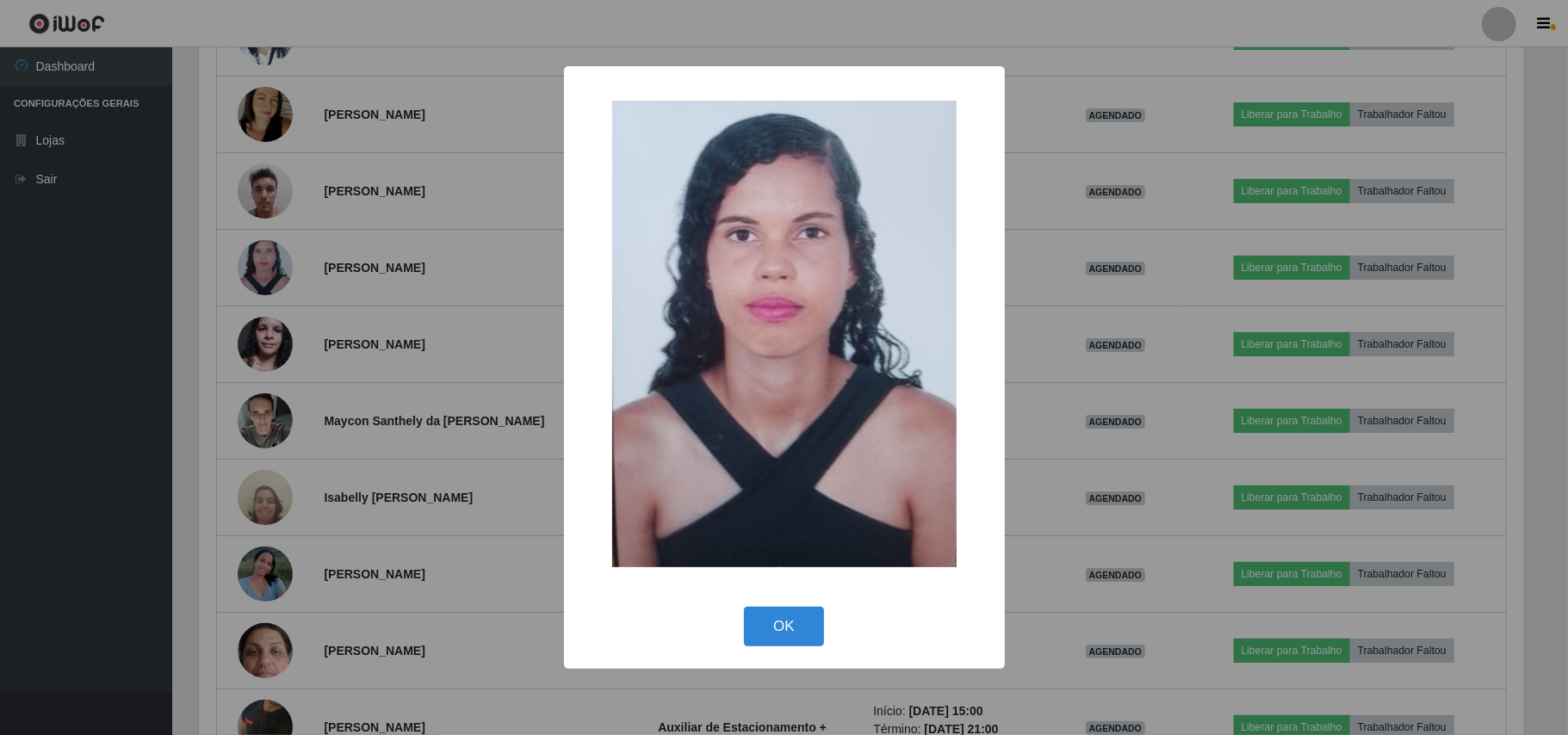
click at [203, 267] on div "× OK Cancel" at bounding box center [784, 367] width 1568 height 735
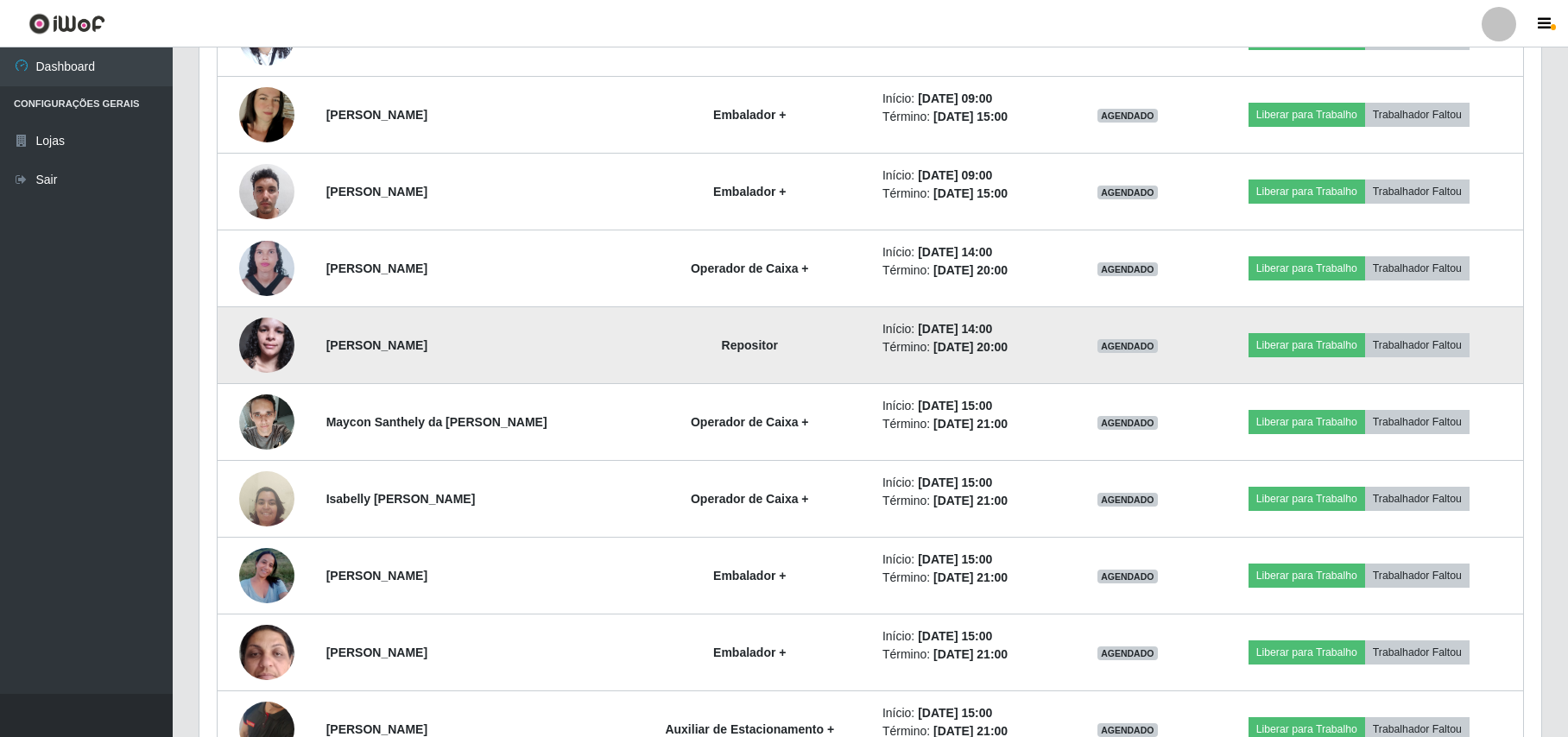
click at [254, 347] on img at bounding box center [267, 344] width 55 height 73
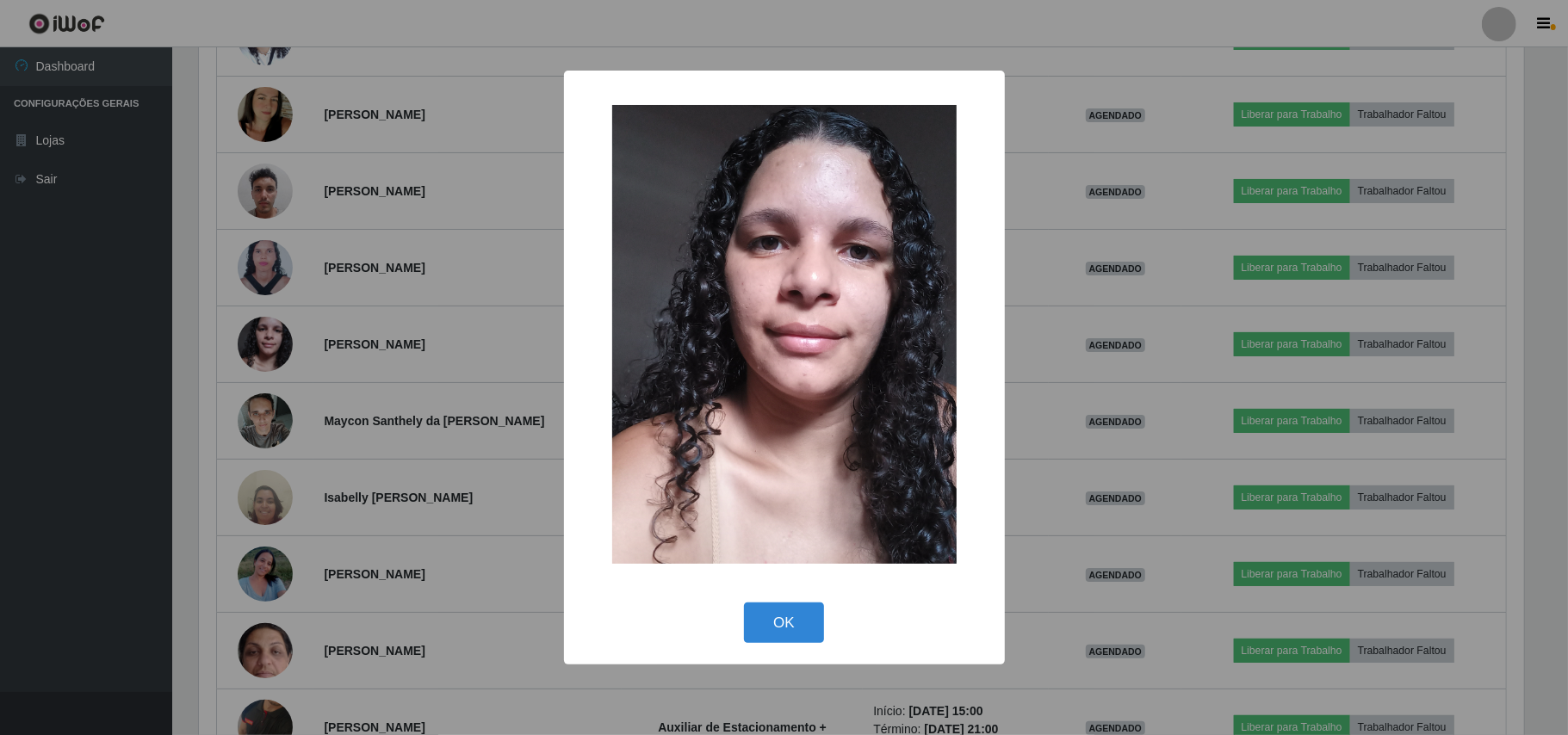
click at [207, 327] on div "× OK Cancel" at bounding box center [784, 367] width 1568 height 735
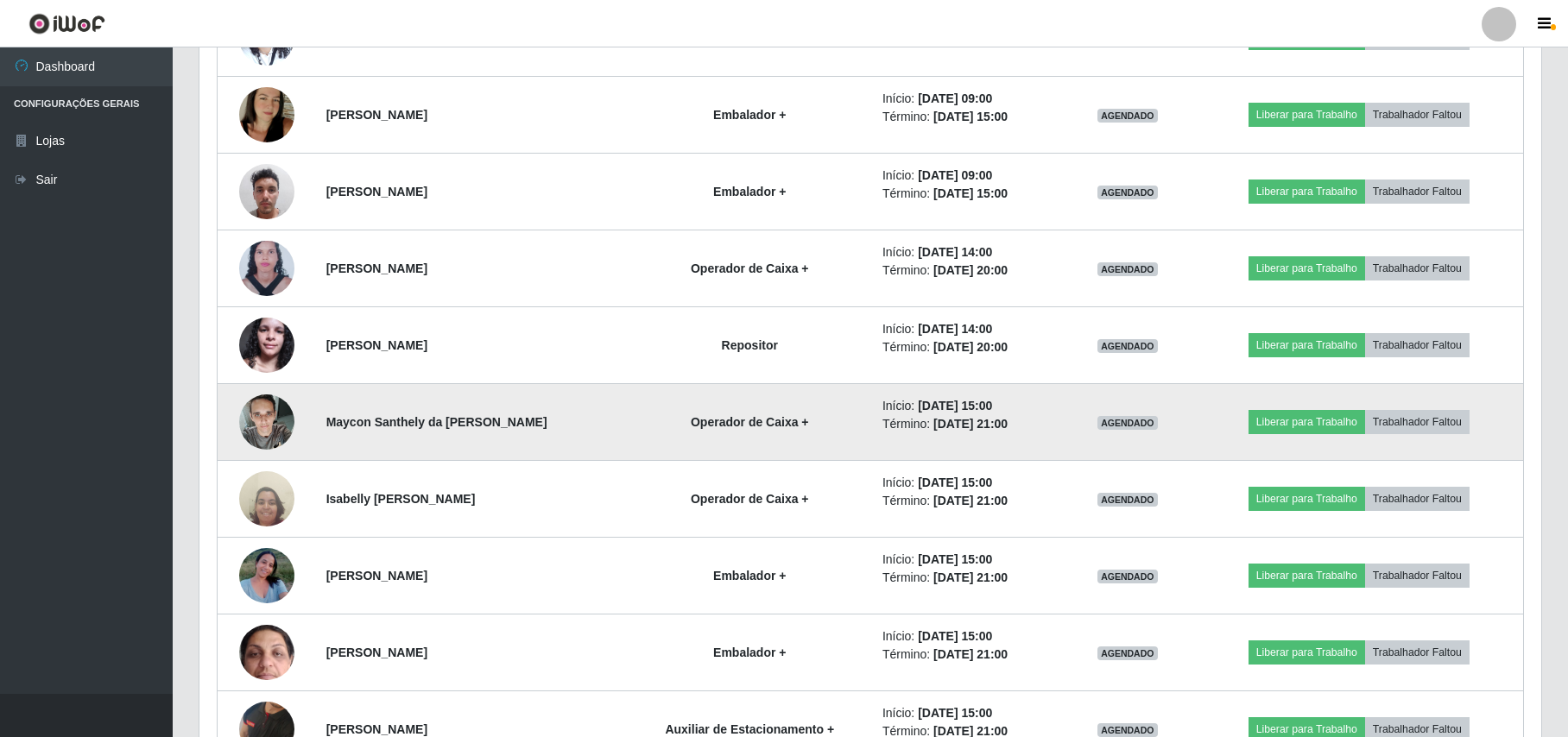
click at [271, 415] on img at bounding box center [267, 421] width 55 height 73
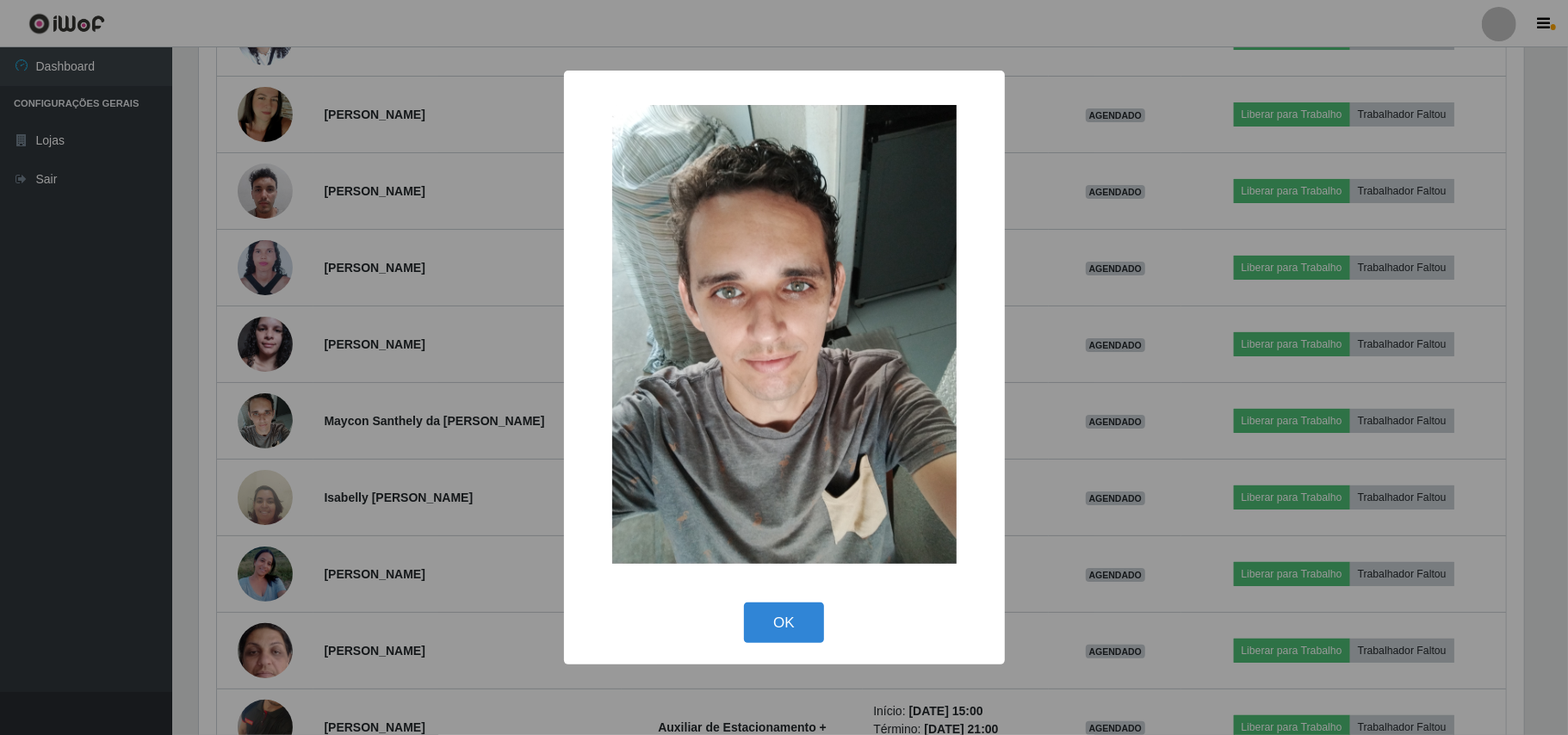
click at [205, 374] on div "× OK Cancel" at bounding box center [784, 367] width 1568 height 735
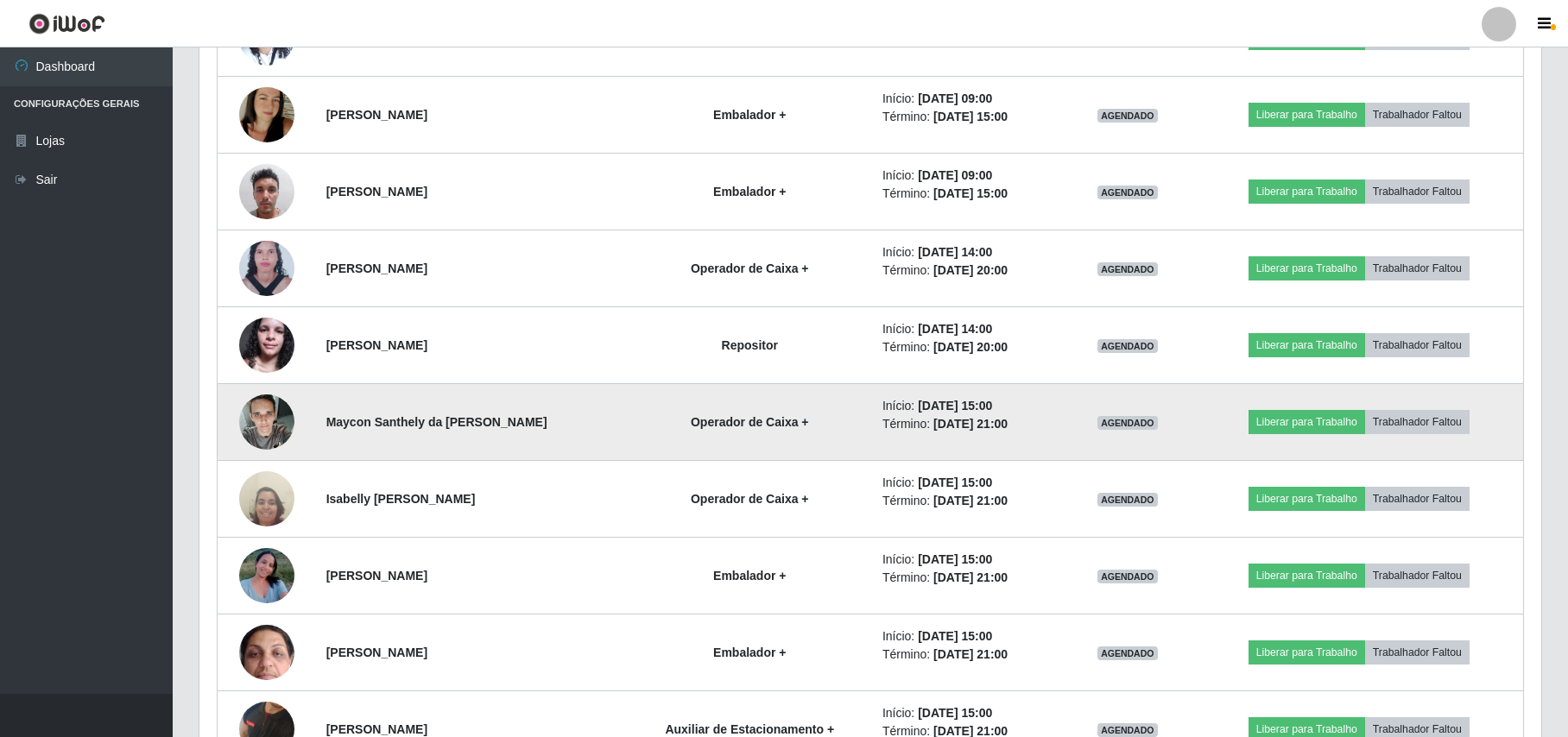
click at [252, 415] on img at bounding box center [267, 421] width 55 height 73
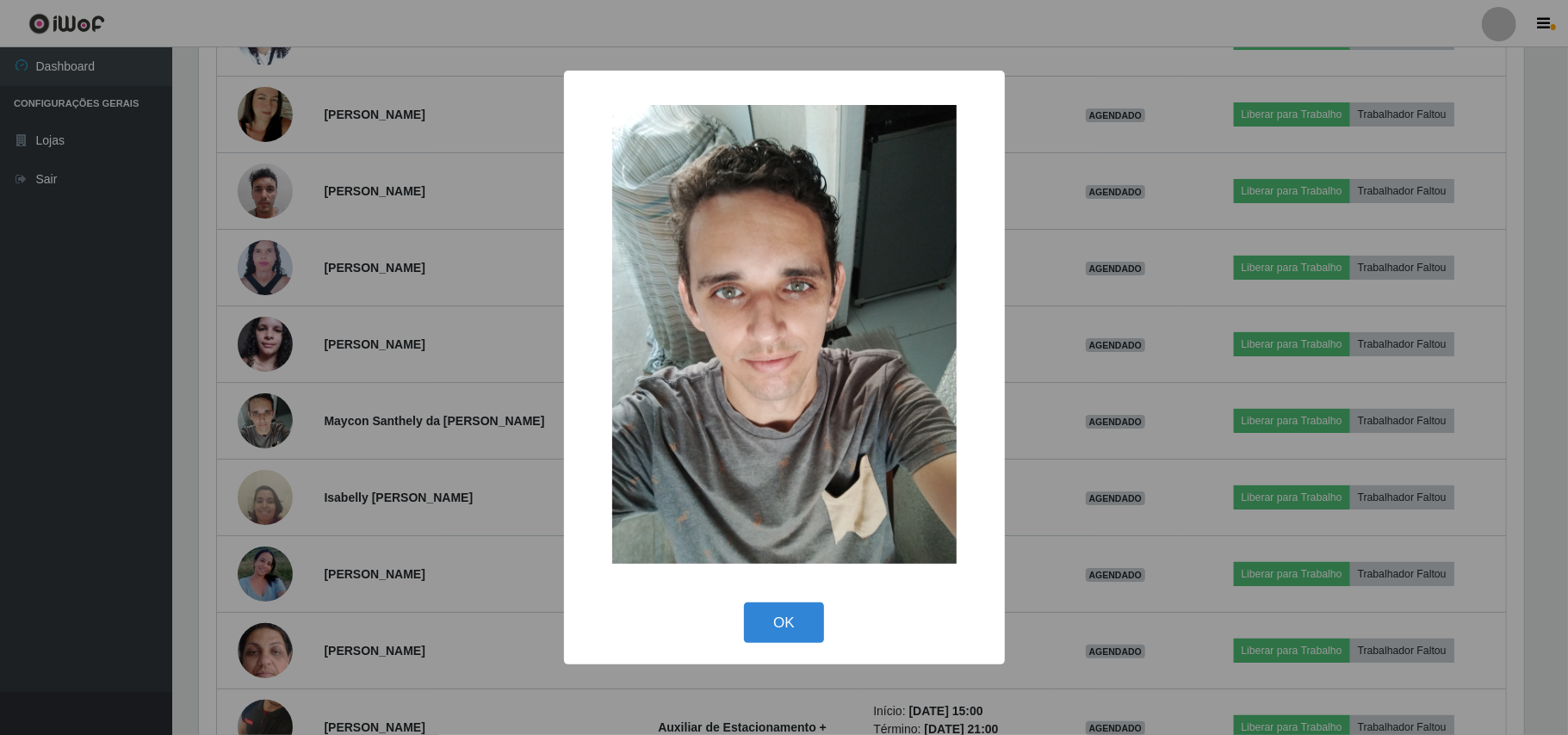
click at [211, 393] on div "× OK Cancel" at bounding box center [784, 367] width 1568 height 735
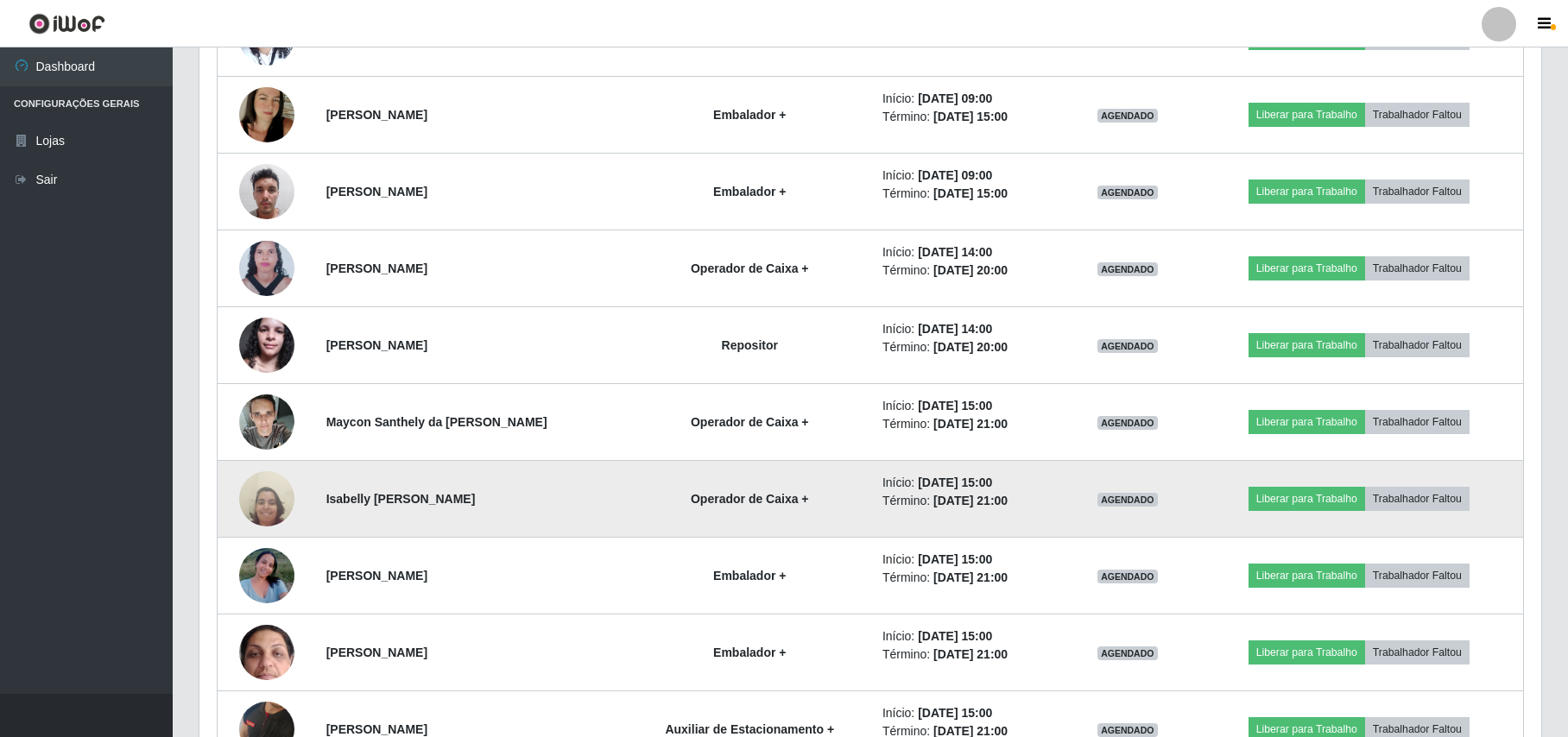
click at [263, 512] on img at bounding box center [267, 499] width 55 height 74
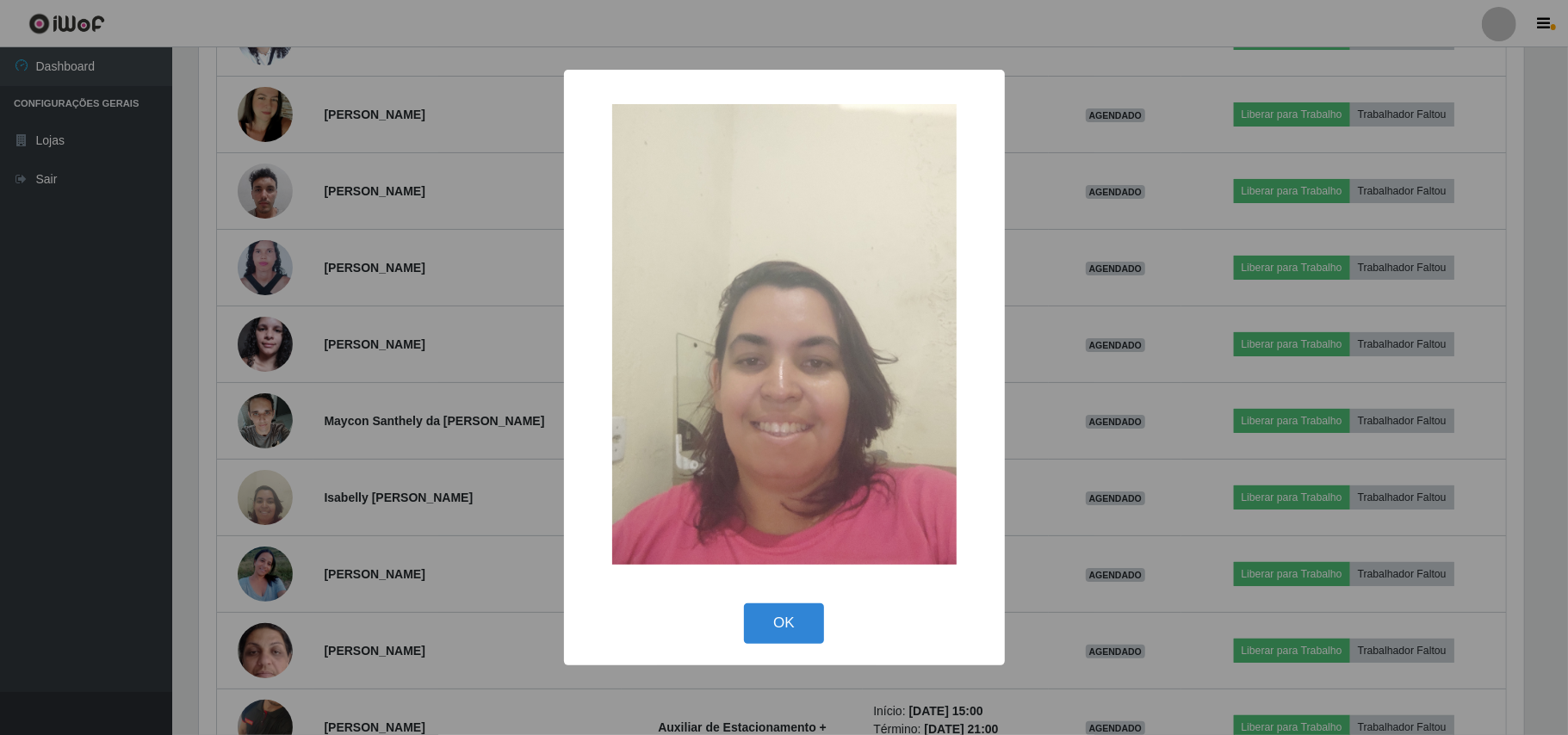
click at [243, 497] on div "× OK Cancel" at bounding box center [784, 367] width 1568 height 735
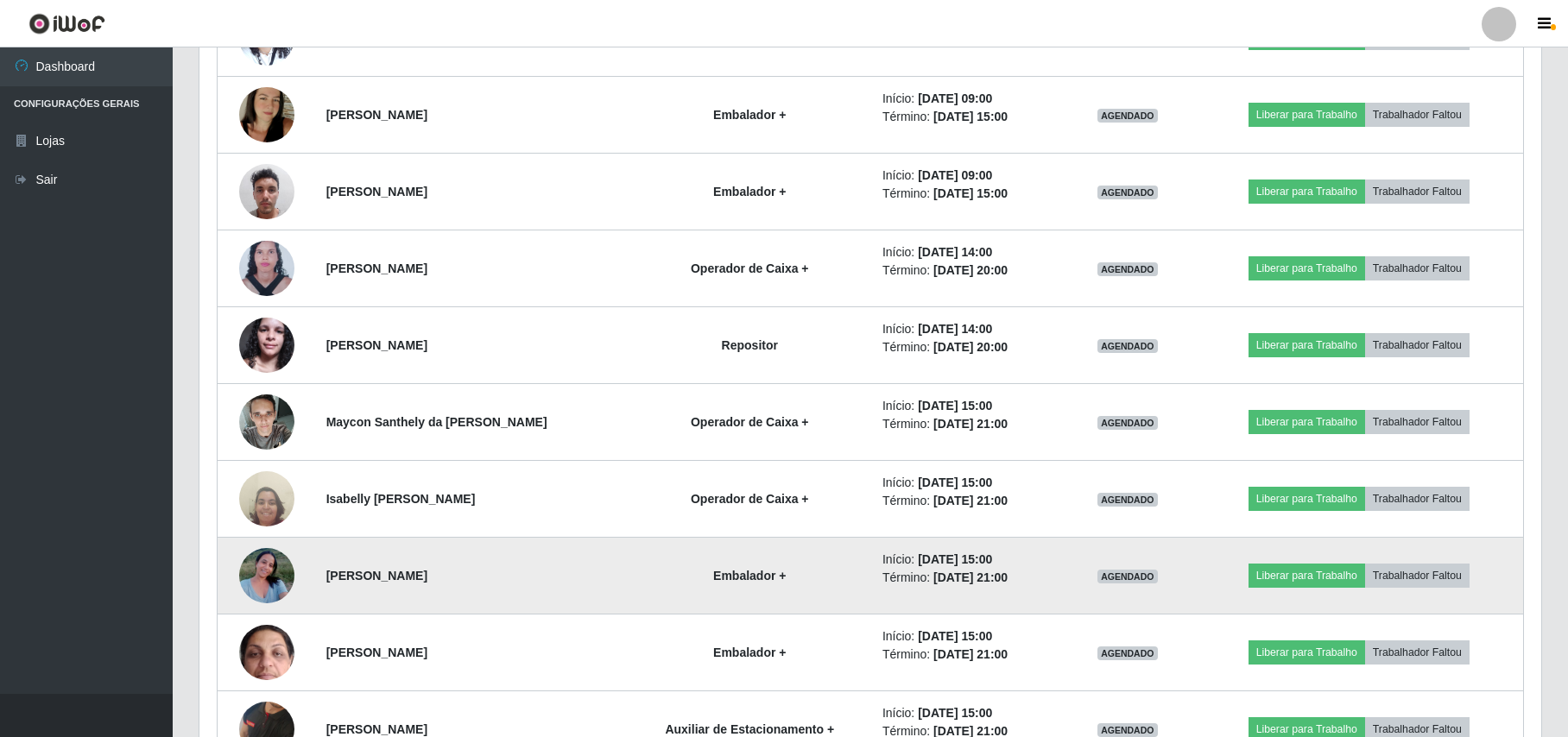
click at [246, 572] on img at bounding box center [267, 575] width 55 height 73
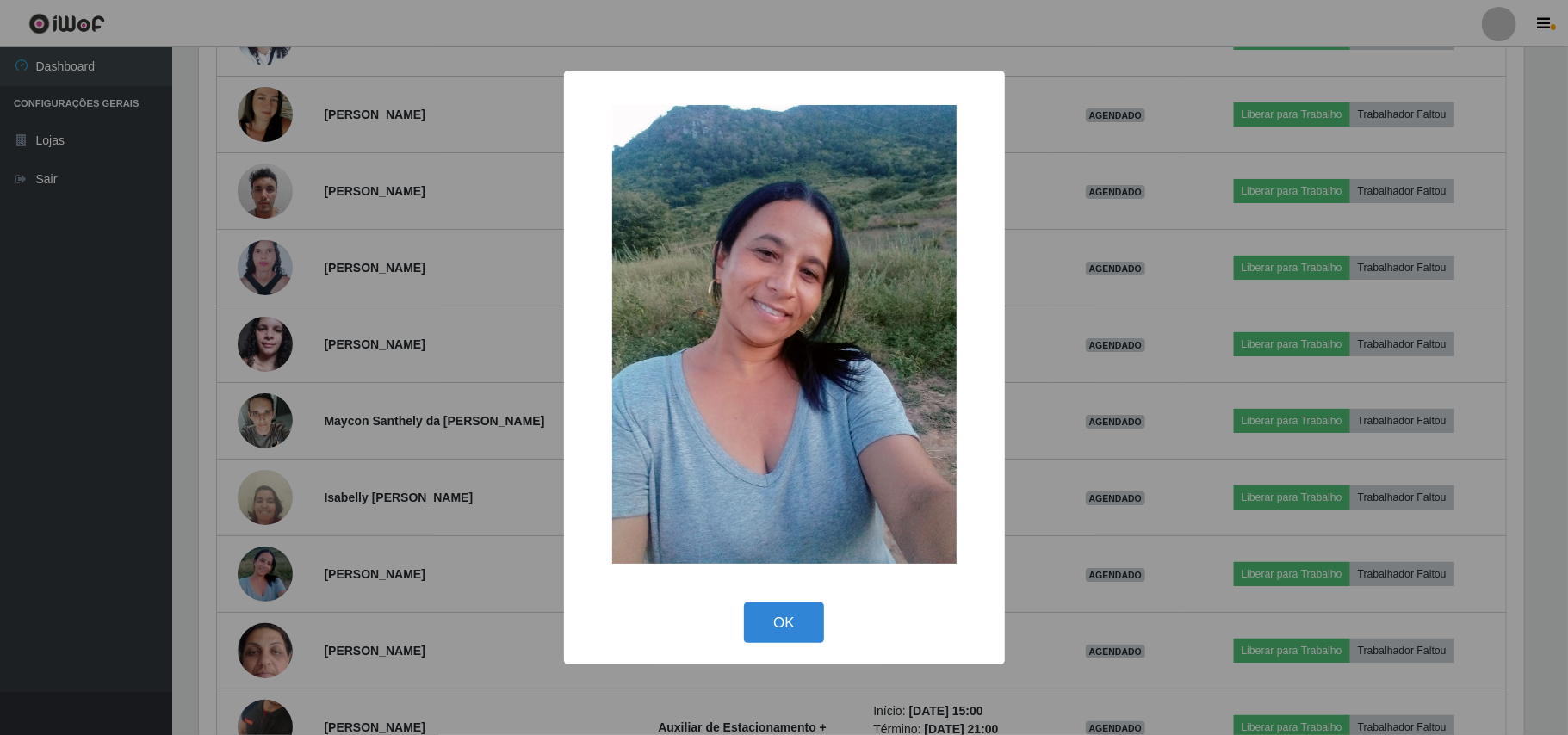
click at [225, 534] on div "× OK Cancel" at bounding box center [784, 367] width 1568 height 735
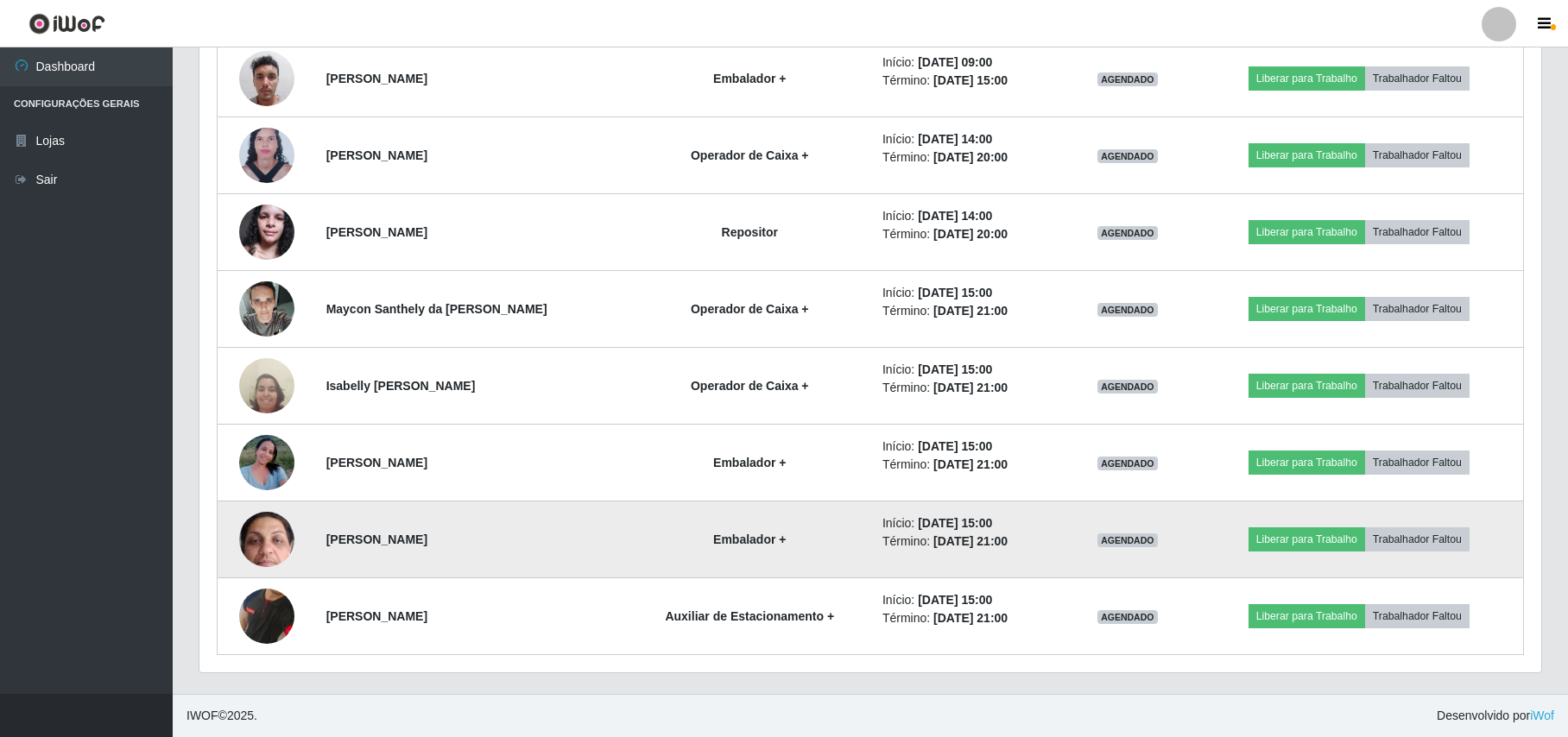
click at [250, 561] on img at bounding box center [267, 539] width 55 height 122
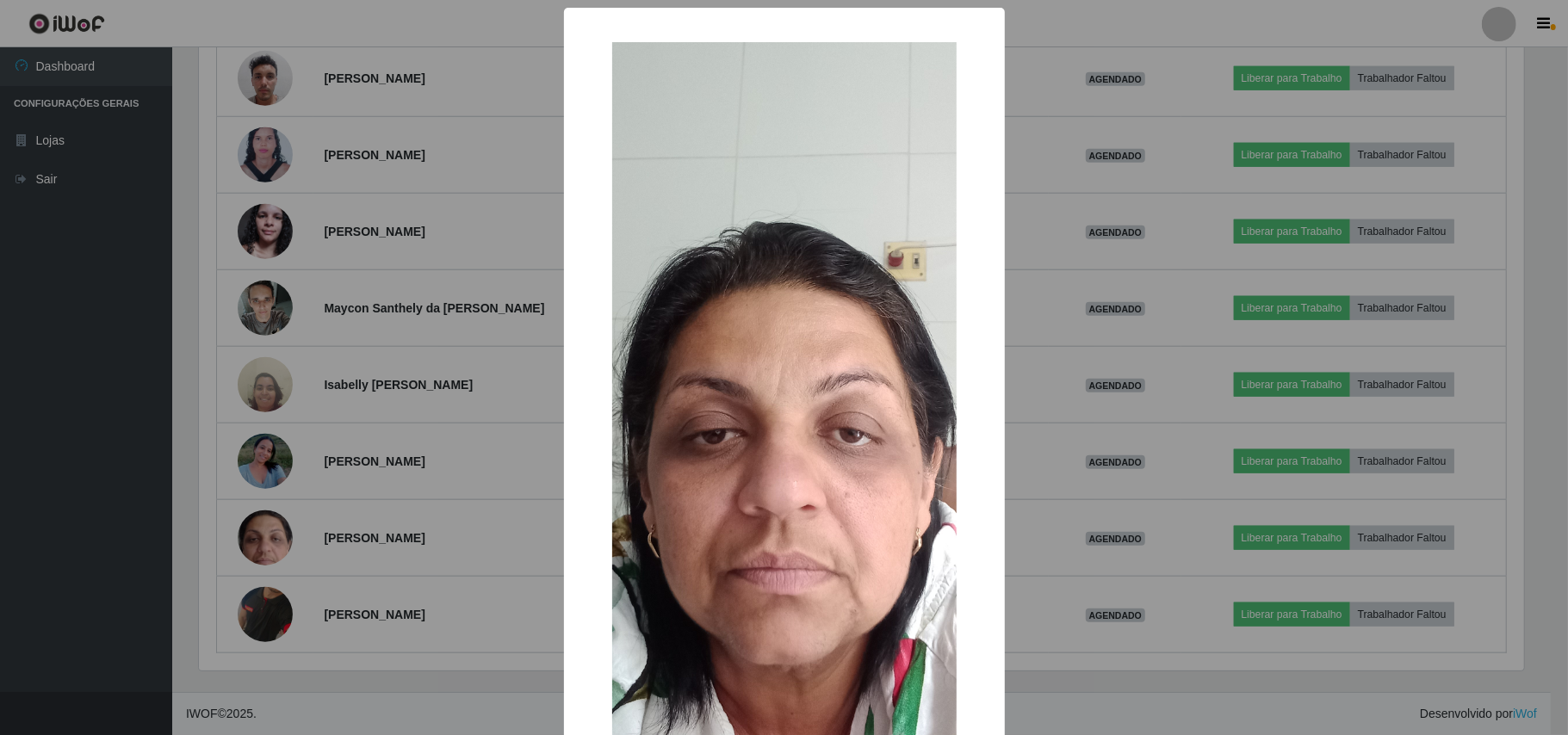
click at [212, 527] on div "× OK Cancel" at bounding box center [784, 367] width 1568 height 735
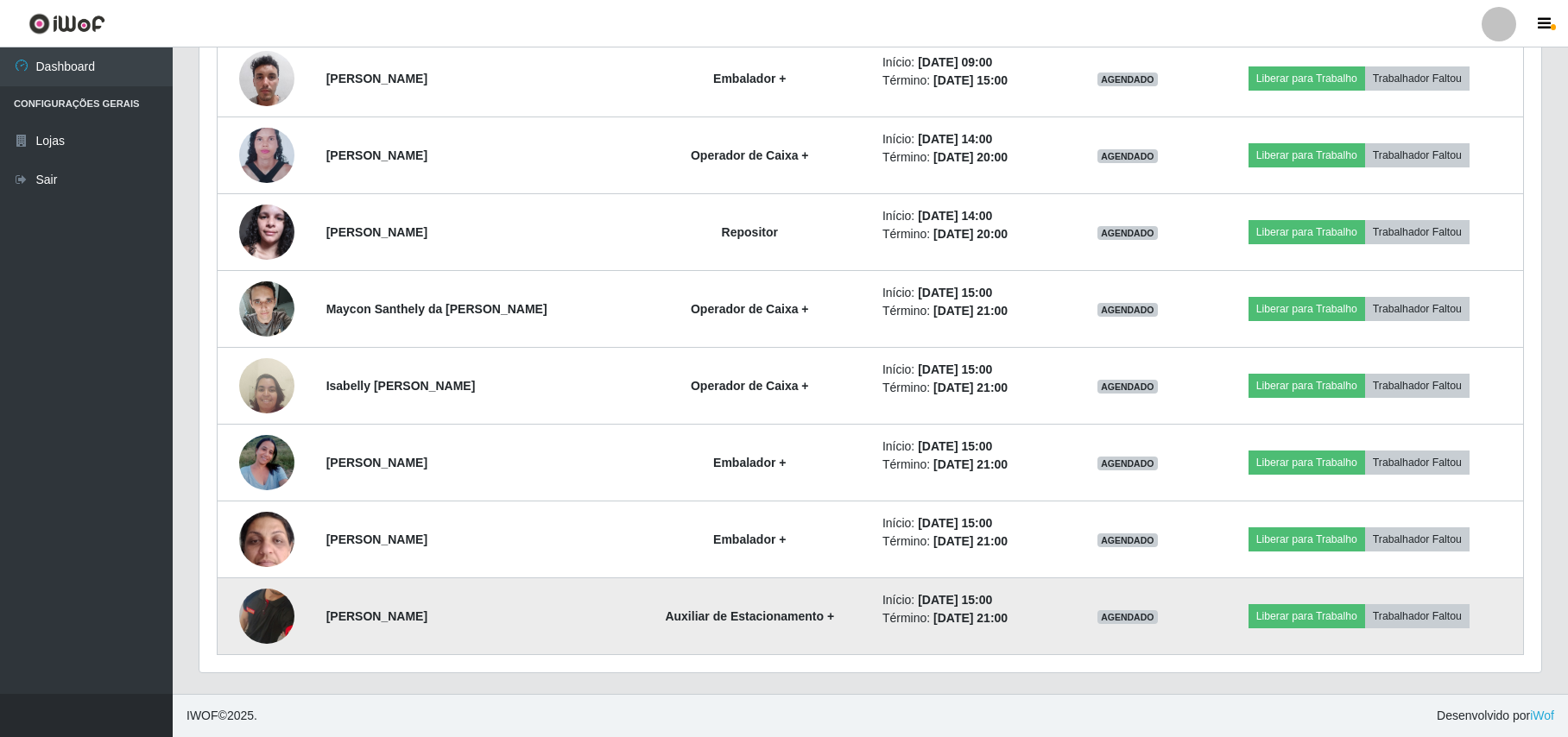
click at [273, 615] on img at bounding box center [267, 617] width 55 height 113
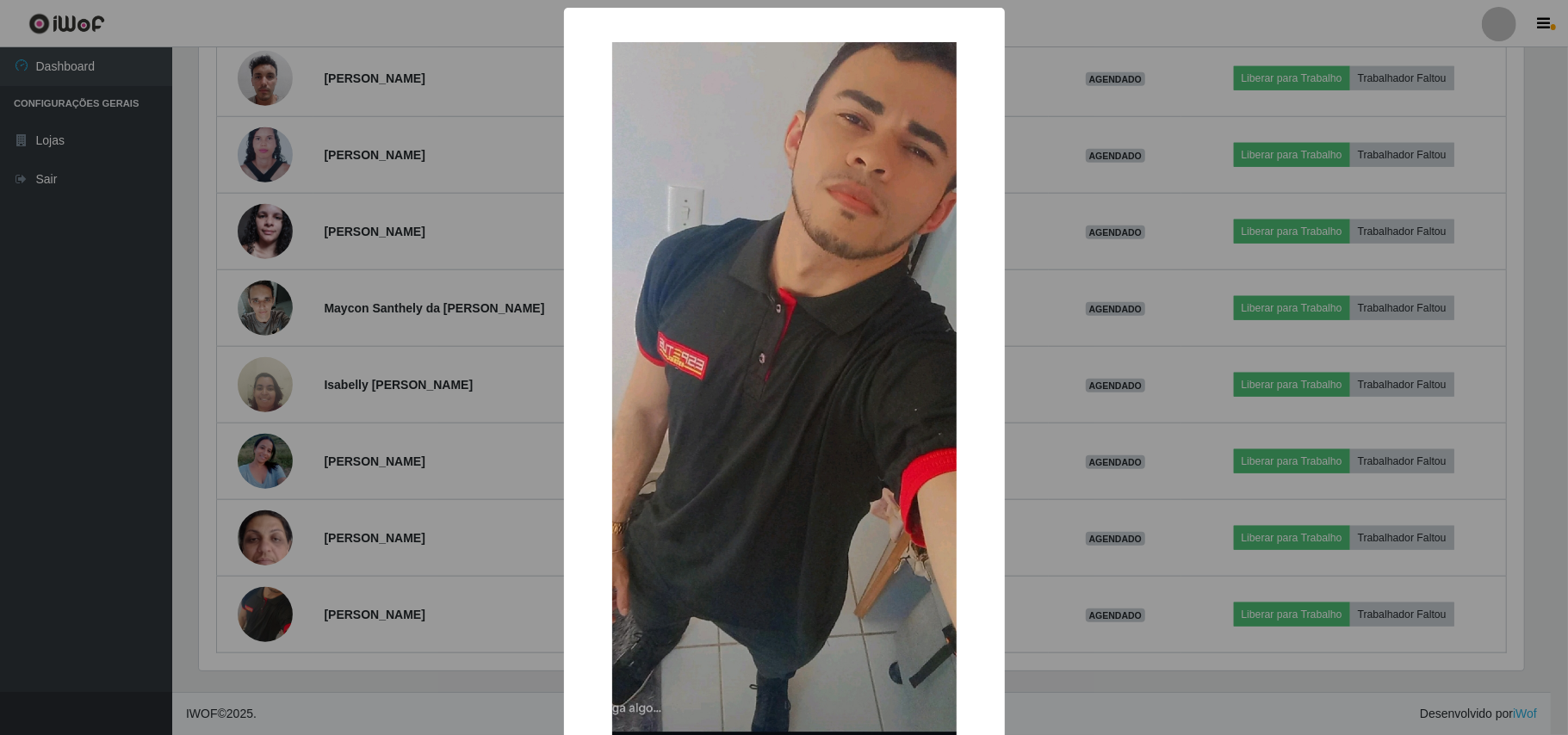
click at [215, 558] on div "× OK Cancel" at bounding box center [784, 367] width 1568 height 735
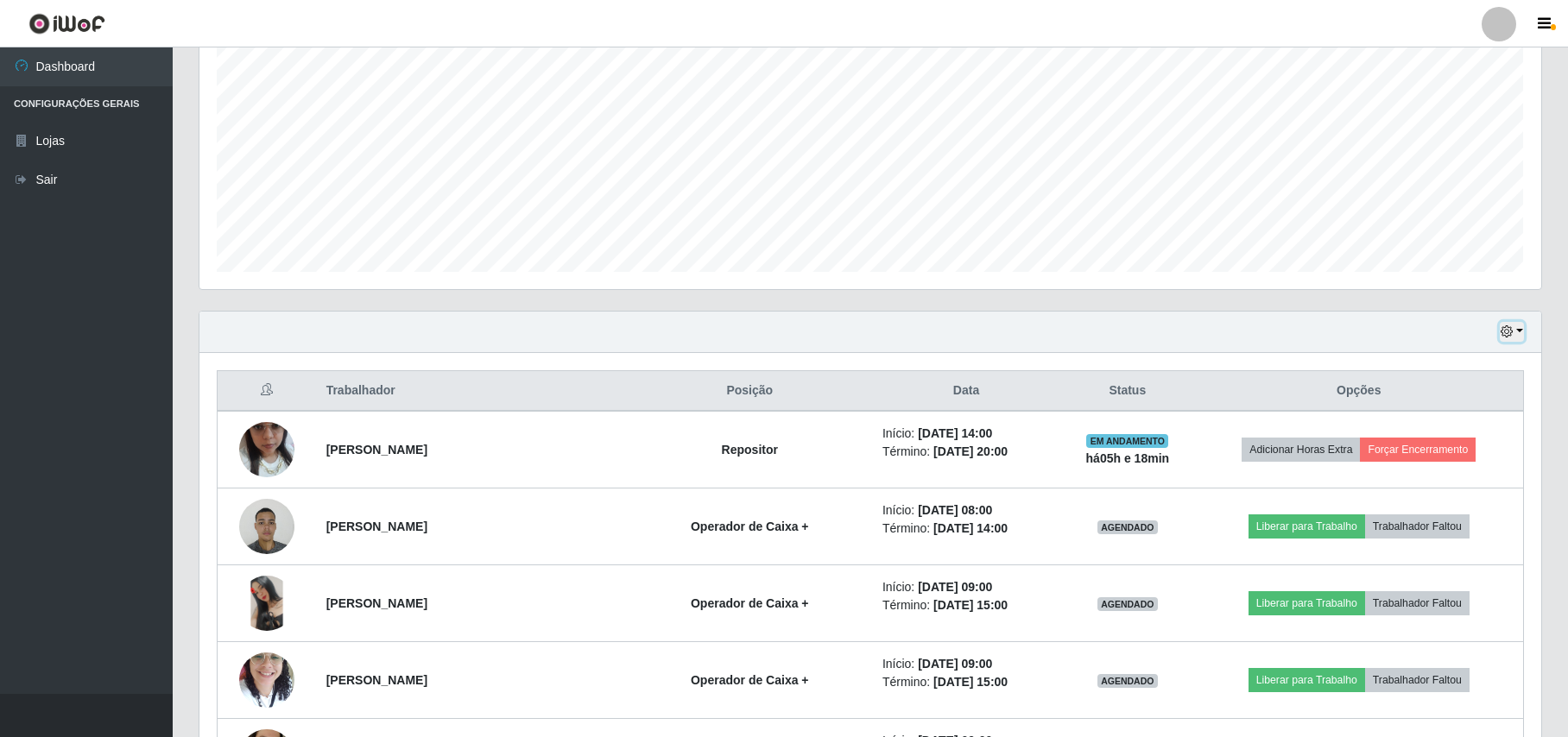
drag, startPoint x: 1507, startPoint y: 332, endPoint x: 1500, endPoint y: 326, distance: 9.2
click at [1501, 329] on icon "button" at bounding box center [1506, 331] width 12 height 12
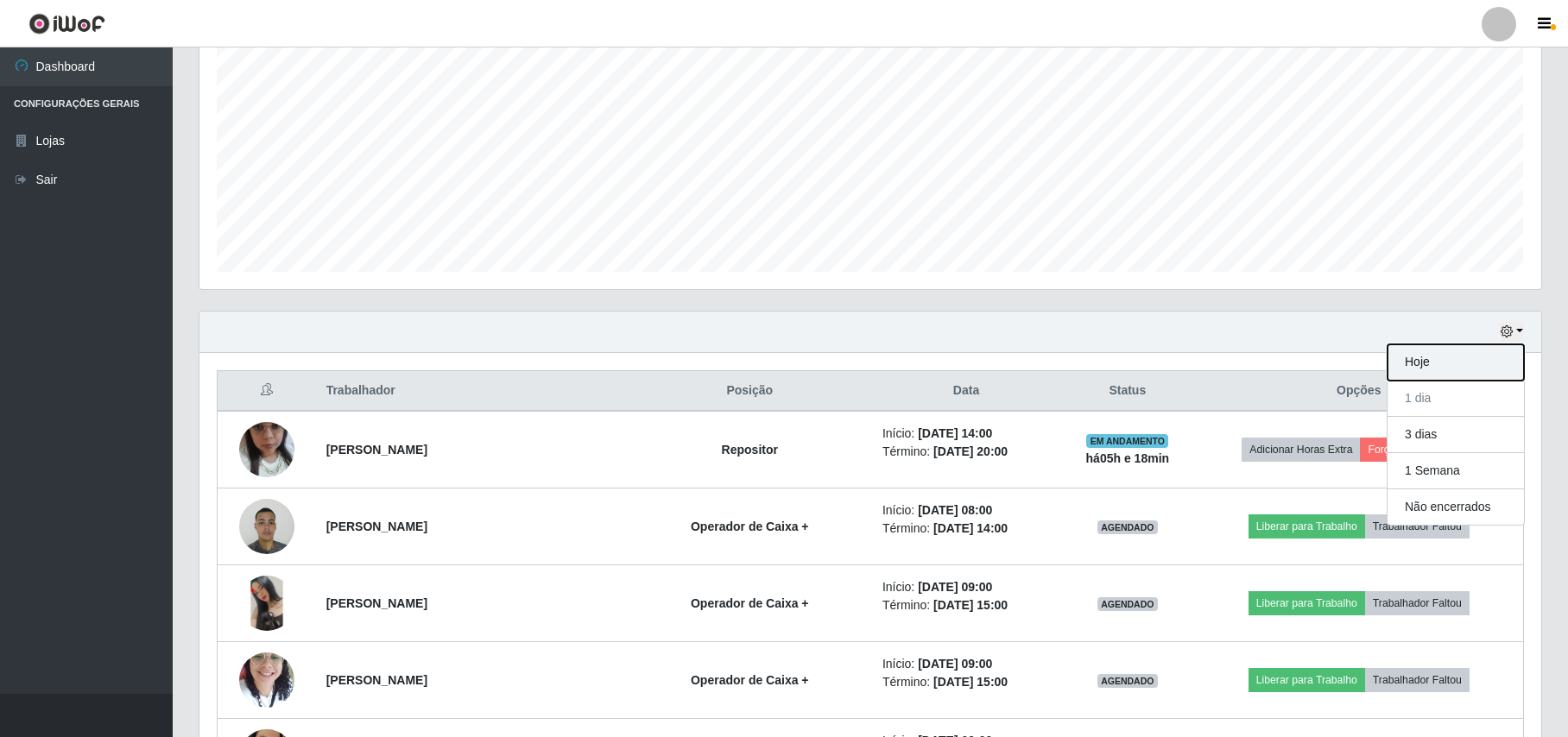
click at [1450, 349] on button "Hoje" at bounding box center [1456, 362] width 137 height 36
